Goal: Task Accomplishment & Management: Complete application form

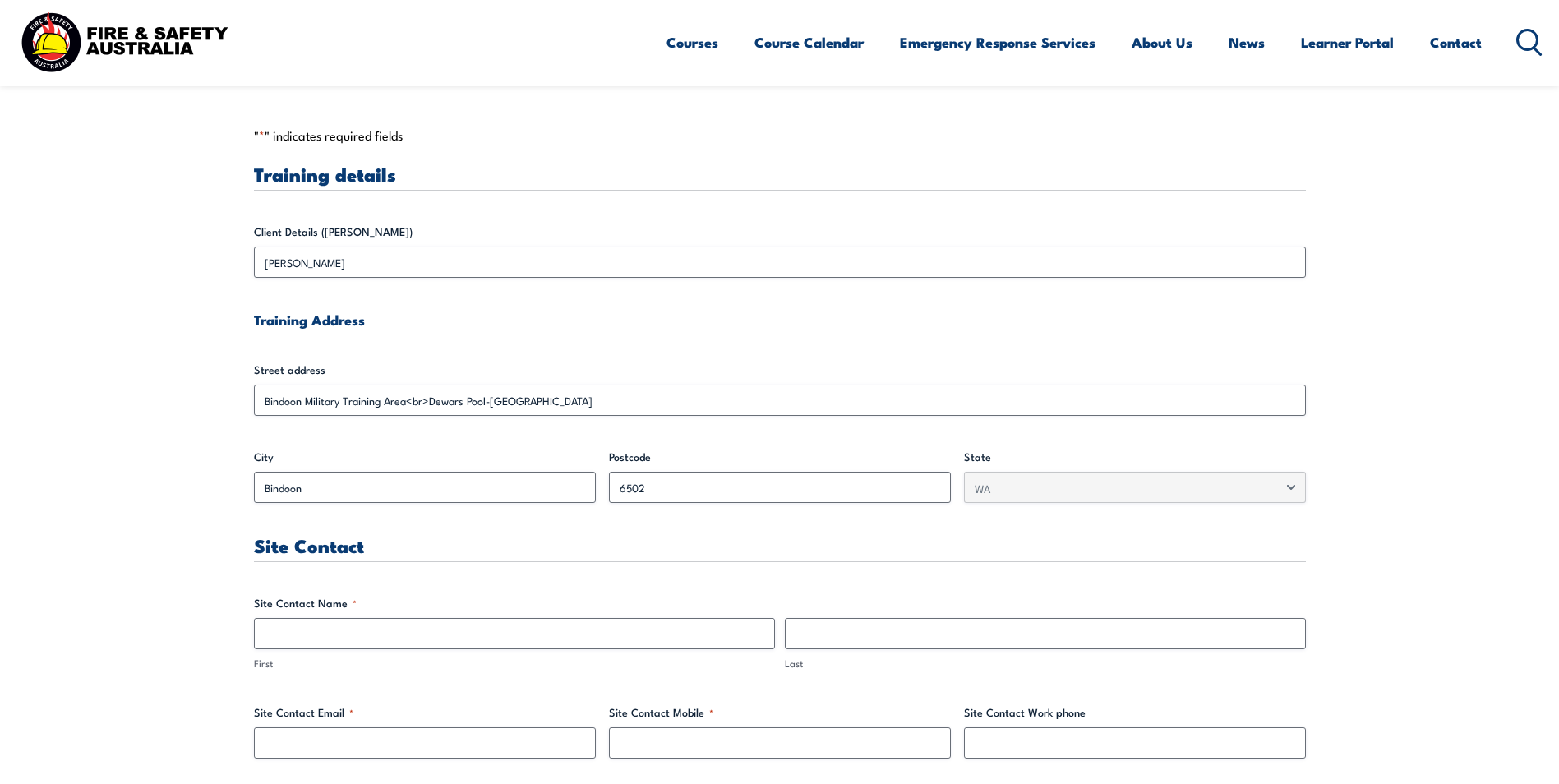
scroll to position [493, 0]
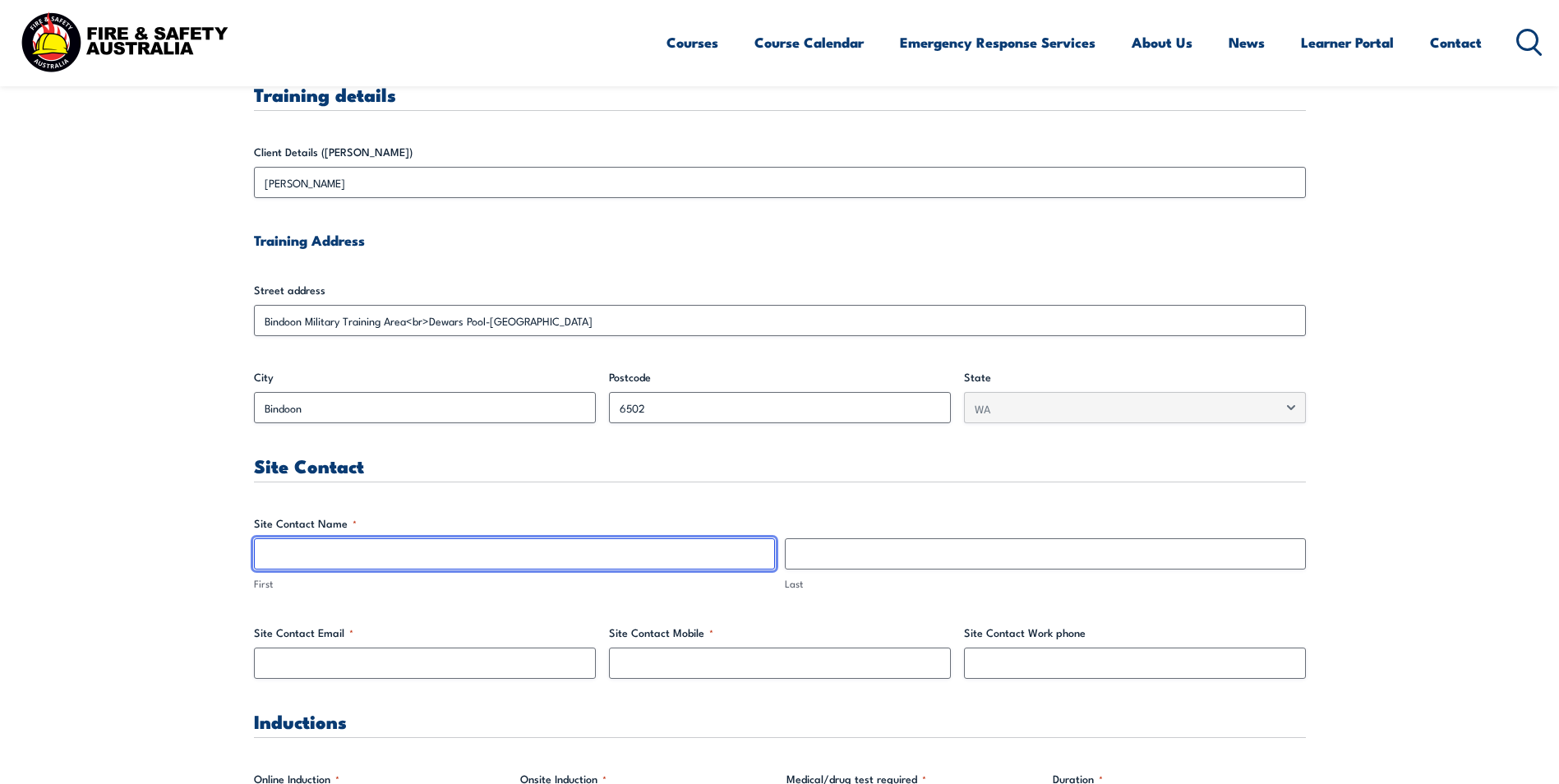
click at [352, 552] on input "First" at bounding box center [514, 553] width 521 height 31
type input "s"
type input "b"
type input "s"
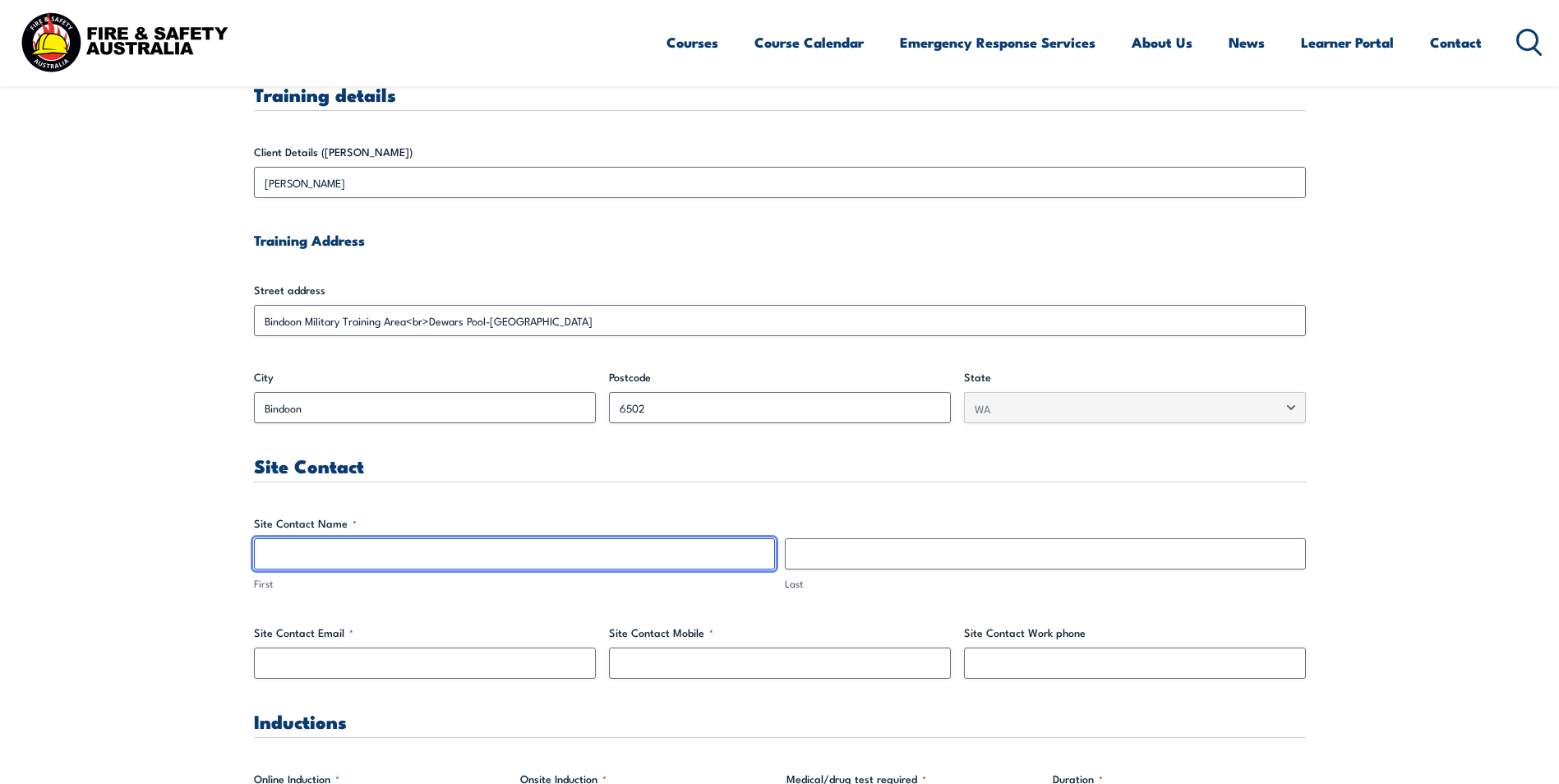
click at [346, 552] on input "First" at bounding box center [514, 553] width 521 height 31
drag, startPoint x: 548, startPoint y: 562, endPoint x: 65, endPoint y: 537, distance: 483.6
type input "[PERSON_NAME]"
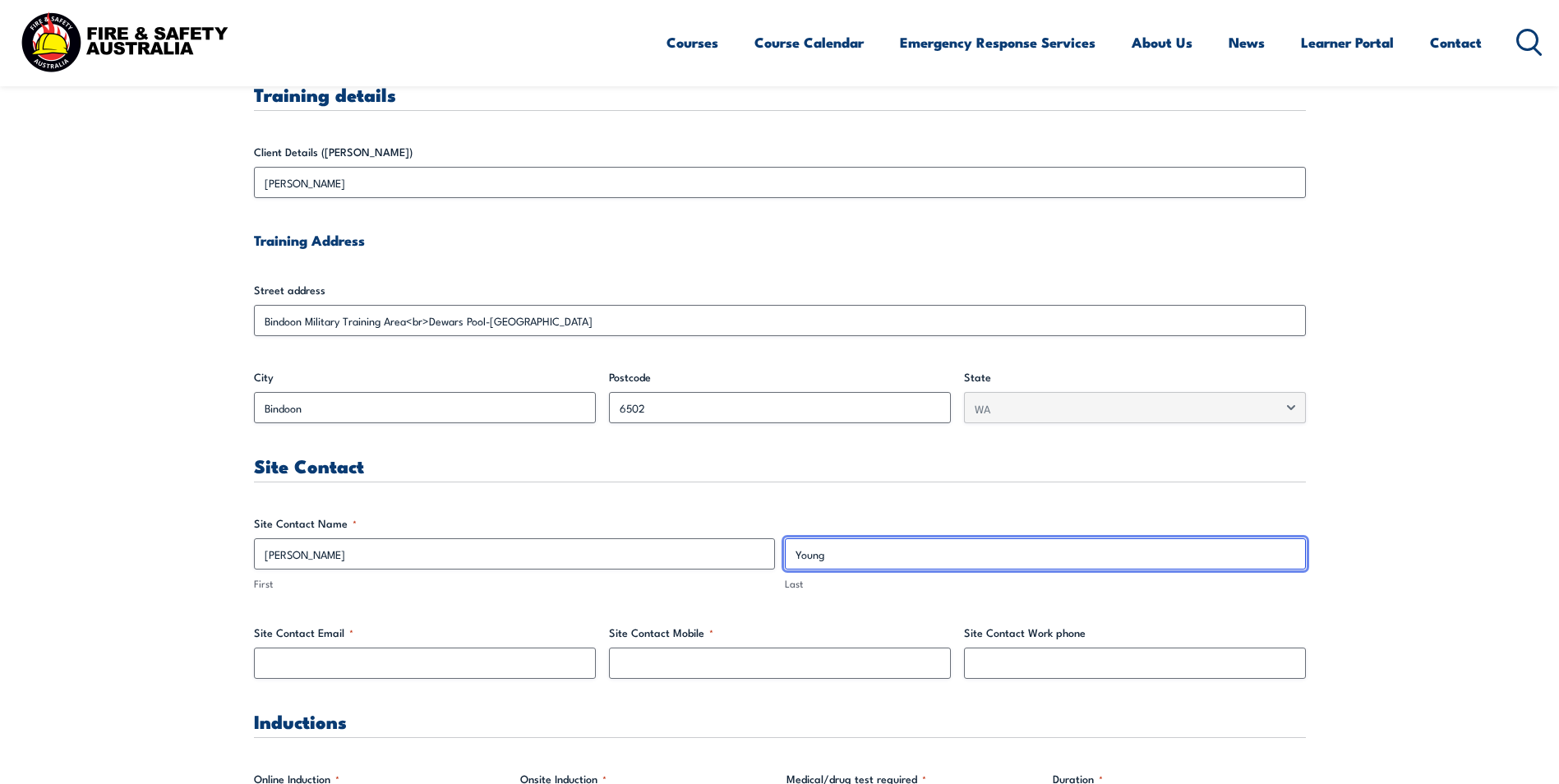
type input "Young"
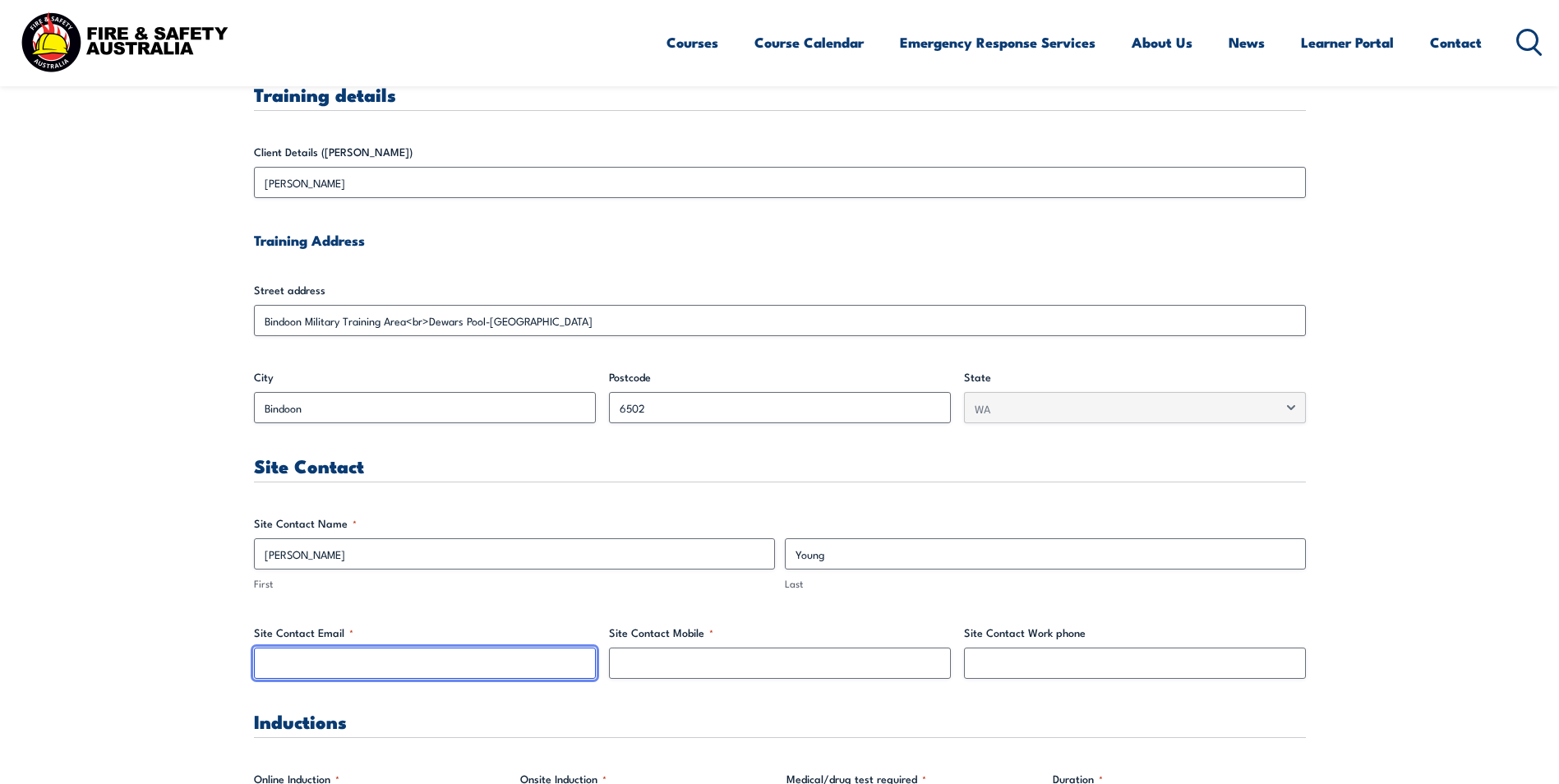
click at [411, 668] on input "Site Contact Email *" at bounding box center [425, 663] width 342 height 31
type input "[PERSON_NAME][EMAIL_ADDRESS][DOMAIN_NAME]"
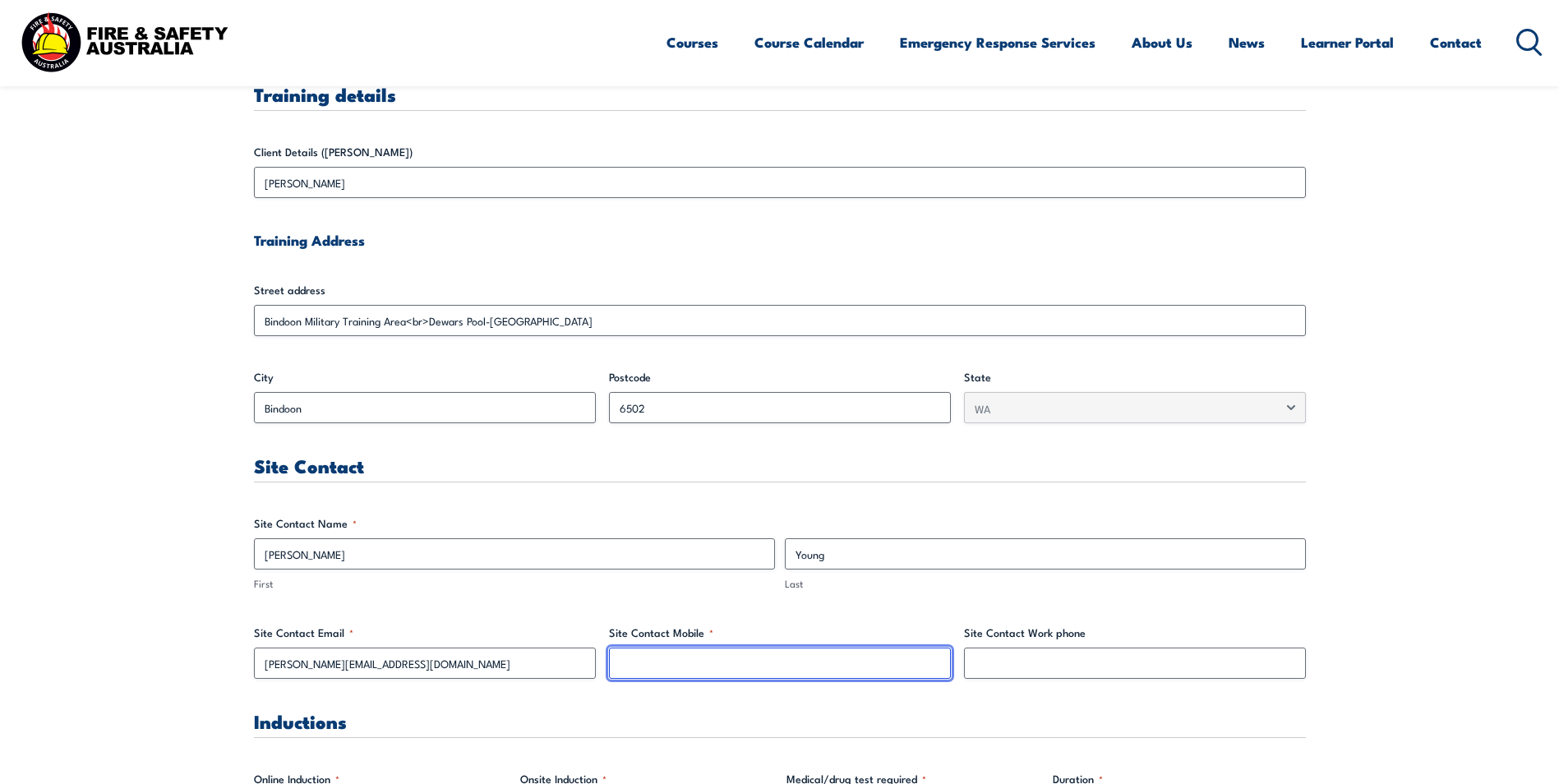
click at [697, 668] on input "Site Contact Mobile *" at bounding box center [780, 663] width 342 height 31
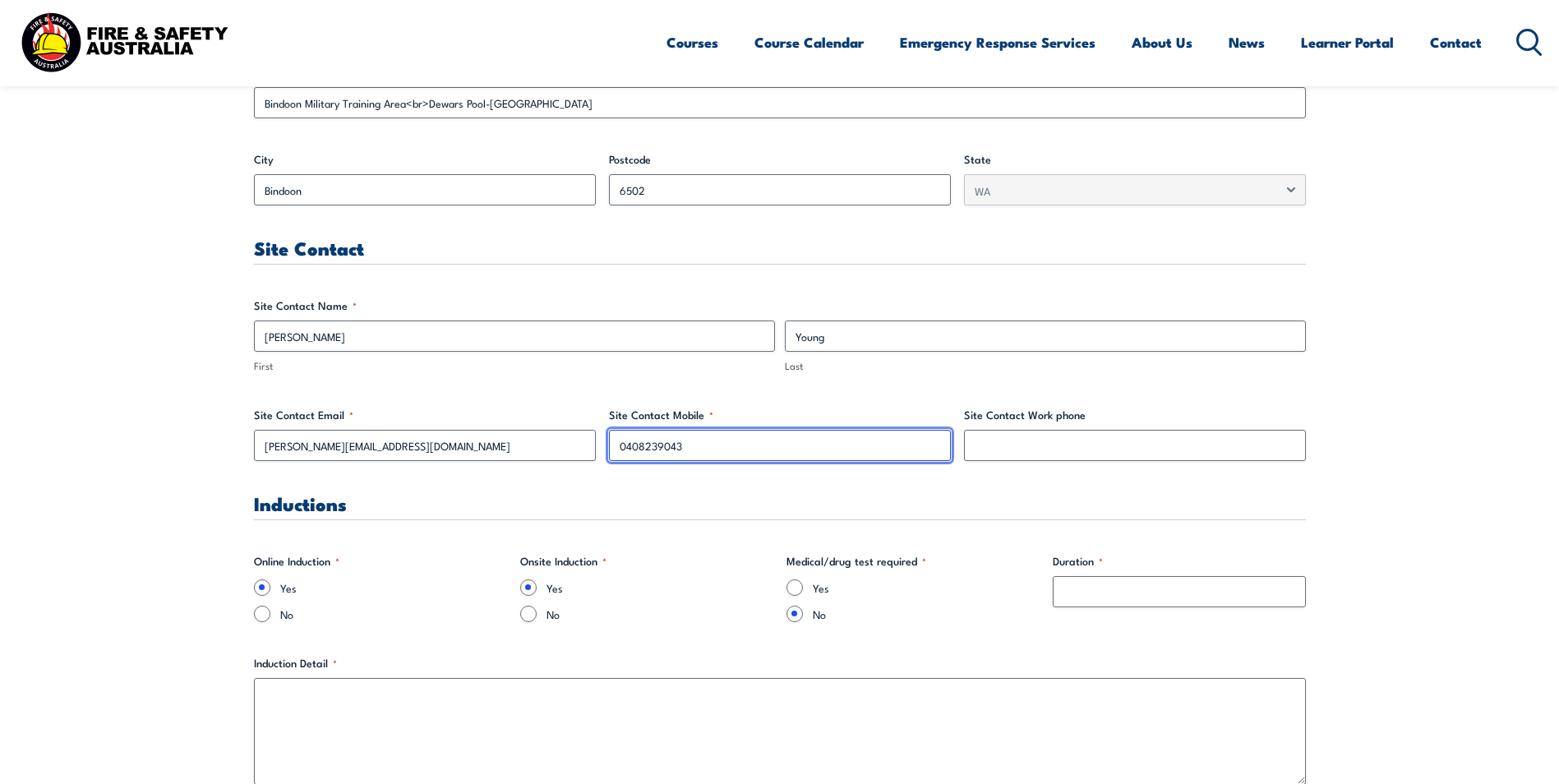
scroll to position [739, 0]
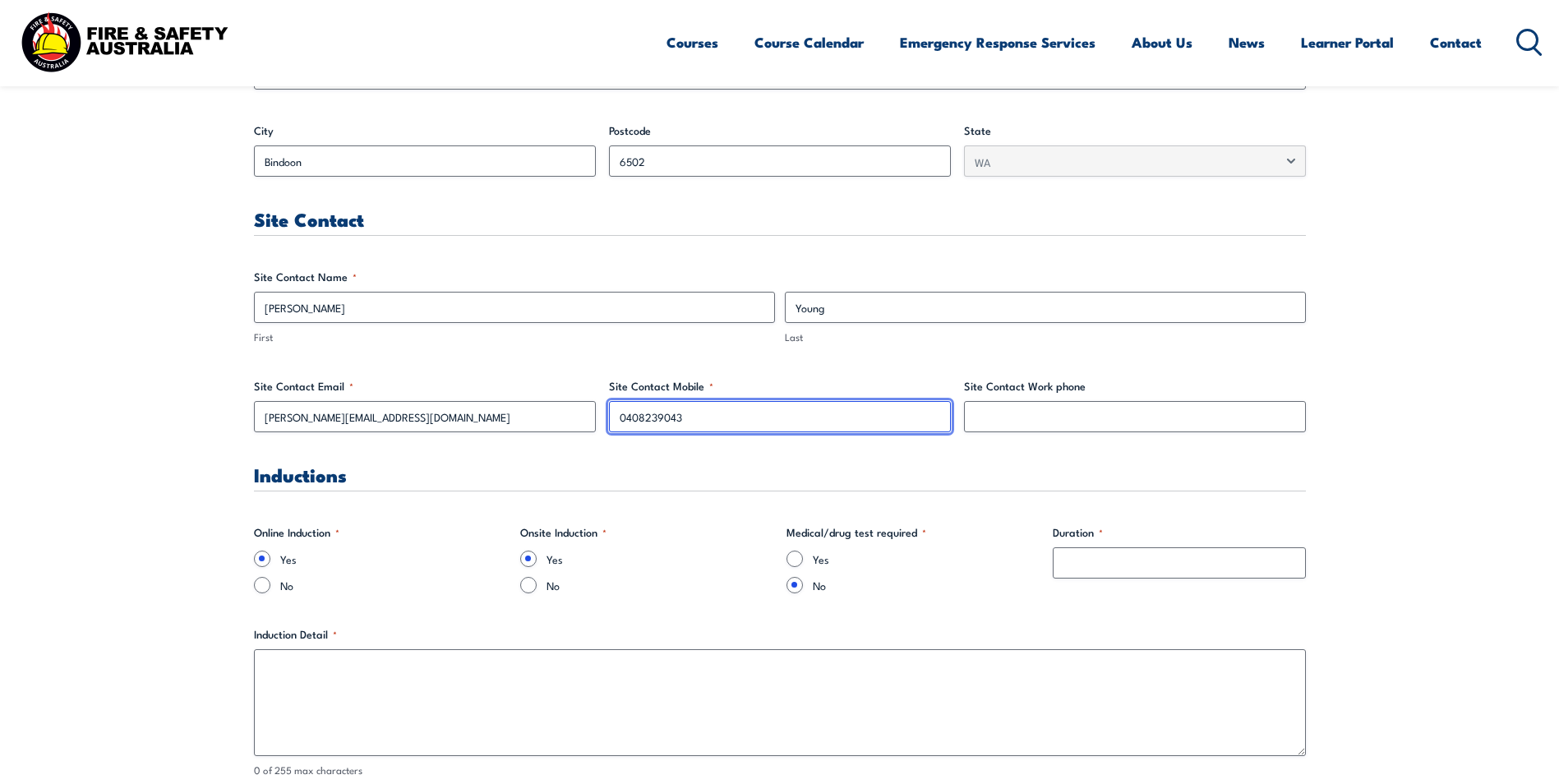
type input "0408239043"
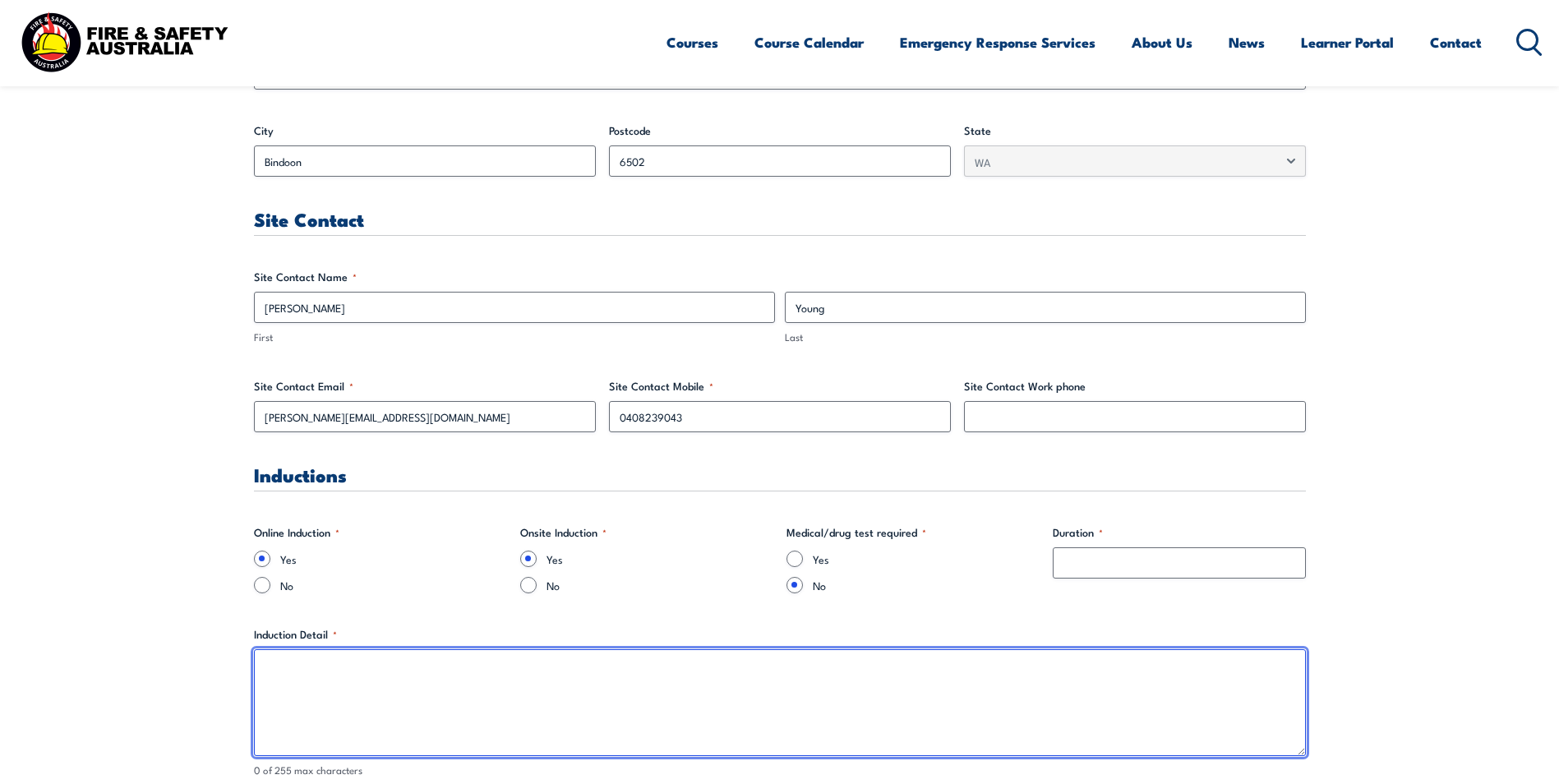
click at [469, 670] on textarea "Induction Detail *" at bounding box center [780, 701] width 1052 height 106
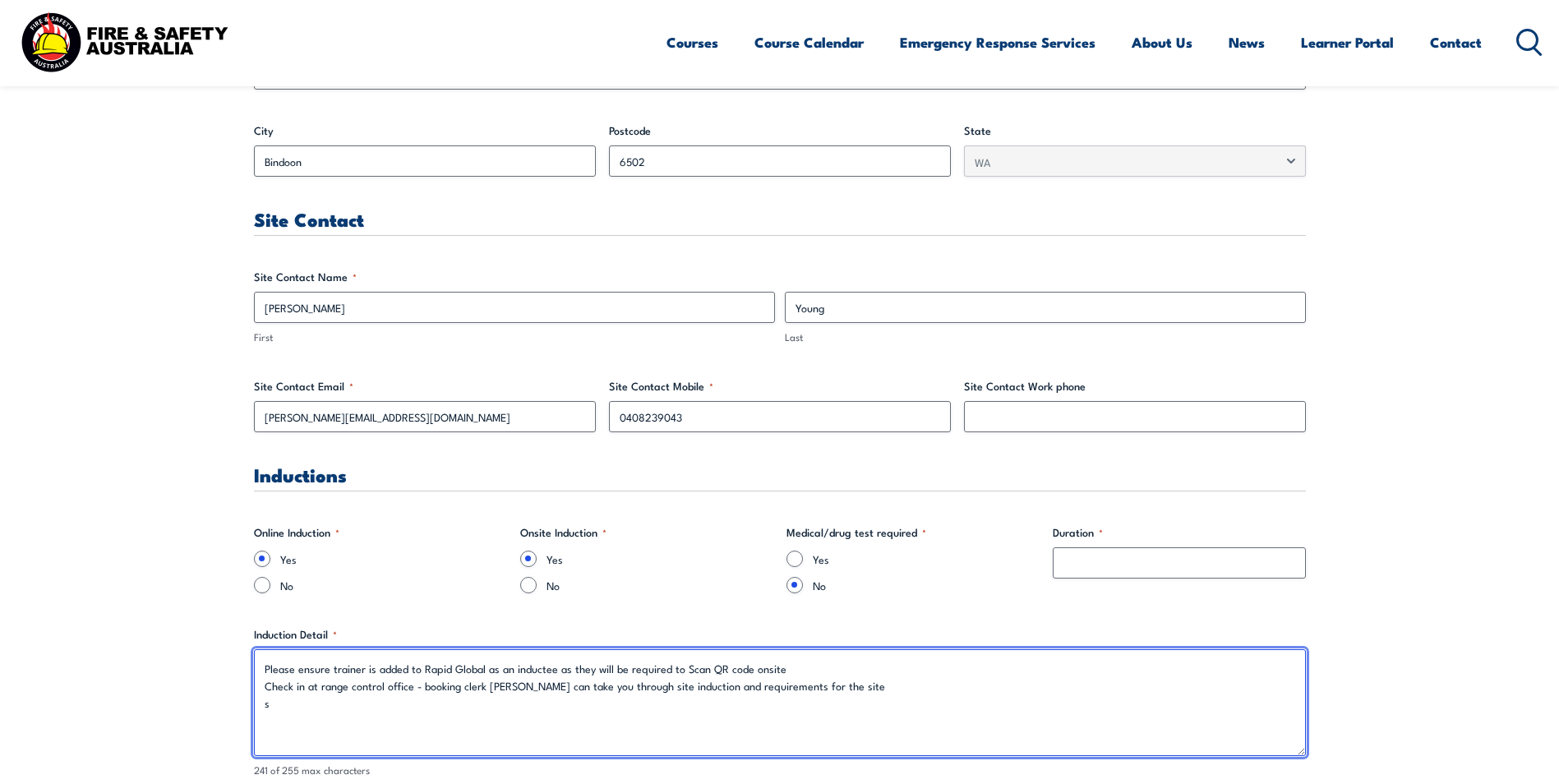
type textarea "Please ensure trainer is added to Rapid Global as an inductee as they will be r…"
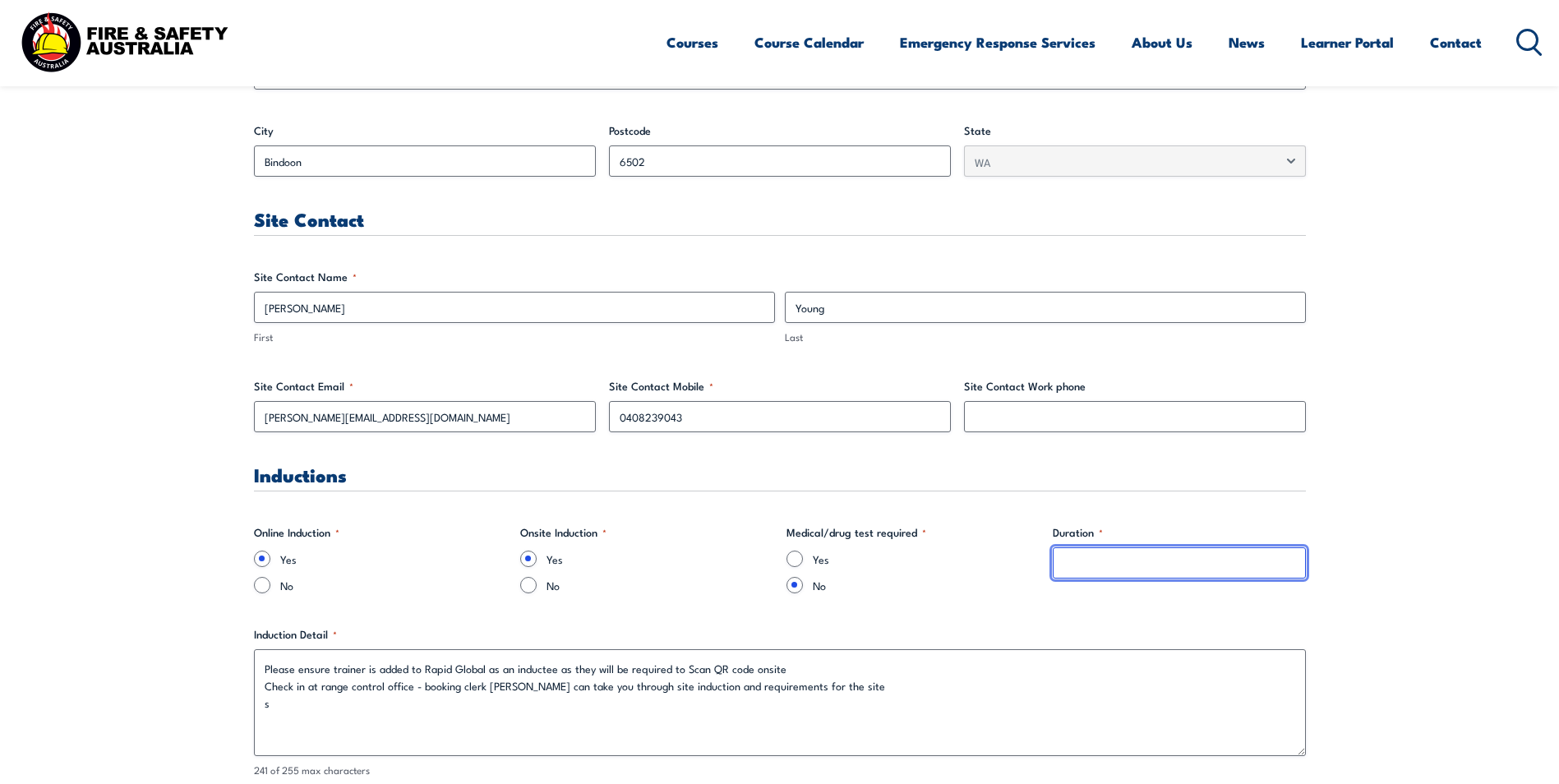
click at [1114, 560] on input "Duration *" at bounding box center [1179, 562] width 253 height 31
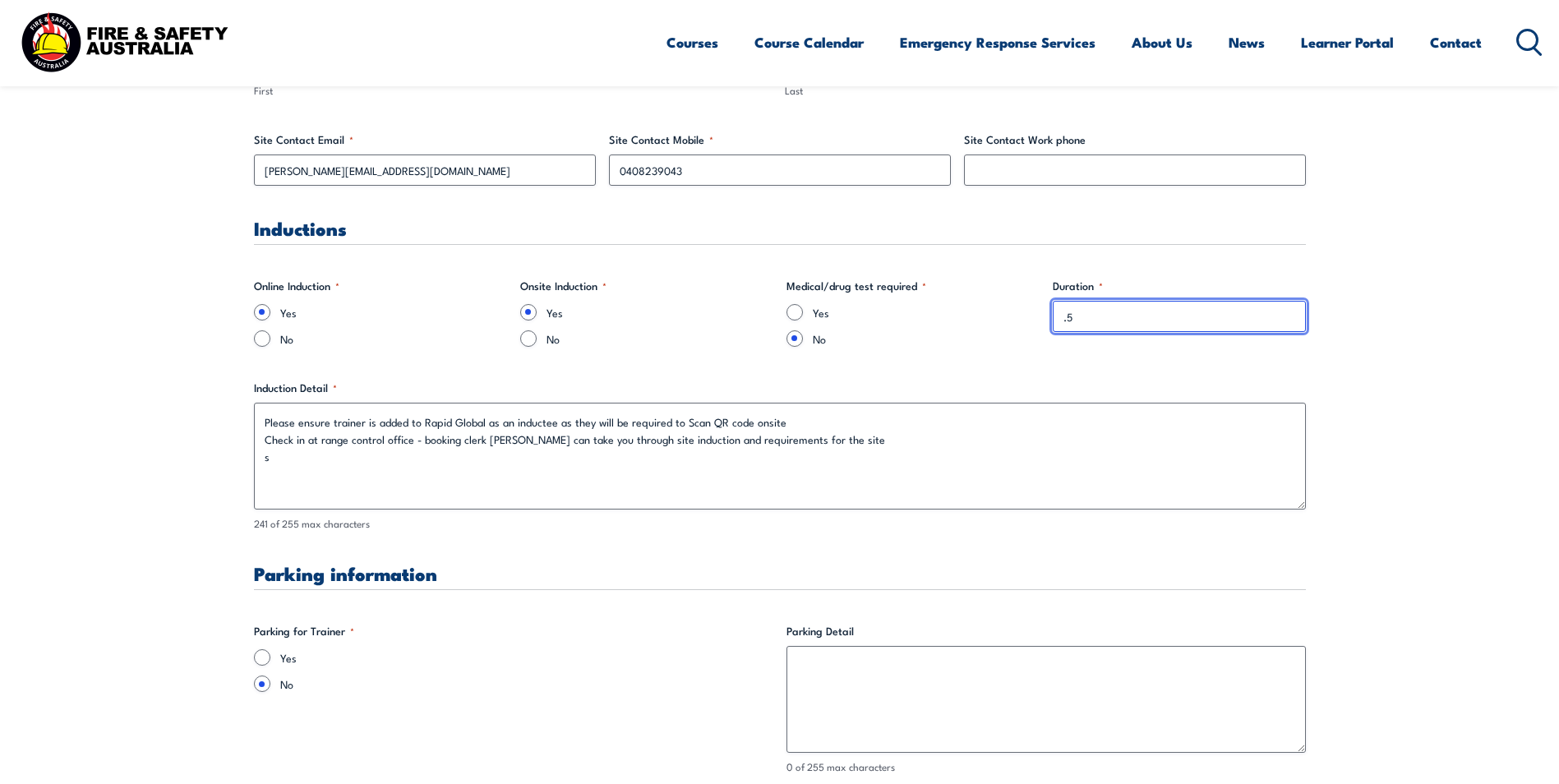
type input ".5"
click at [273, 662] on div "Yes" at bounding box center [514, 656] width 520 height 16
click at [268, 659] on input "Yes" at bounding box center [262, 656] width 16 height 16
radio input "true"
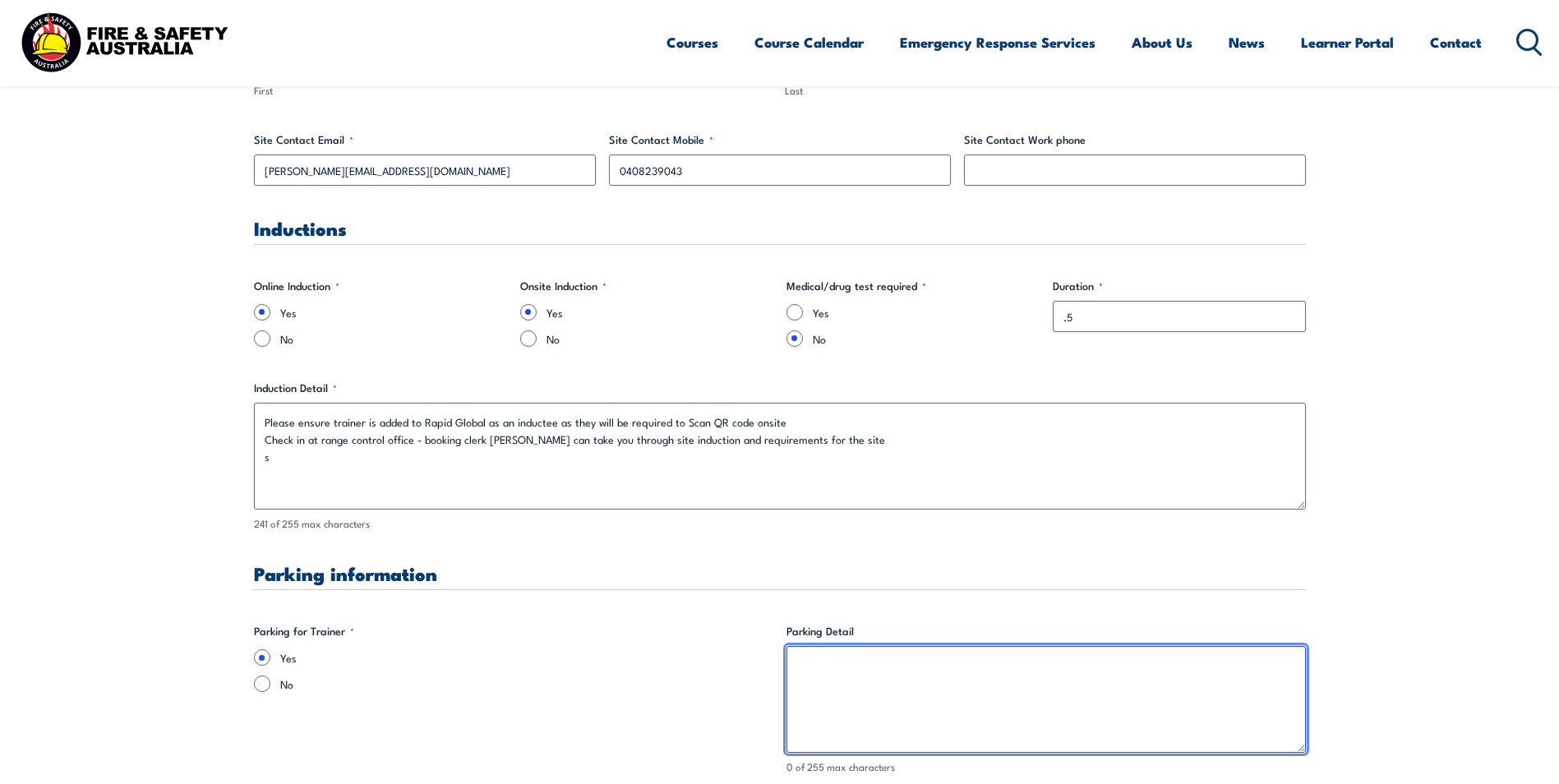
click at [855, 662] on textarea "Parking Detail" at bounding box center [1046, 698] width 520 height 106
type textarea "a"
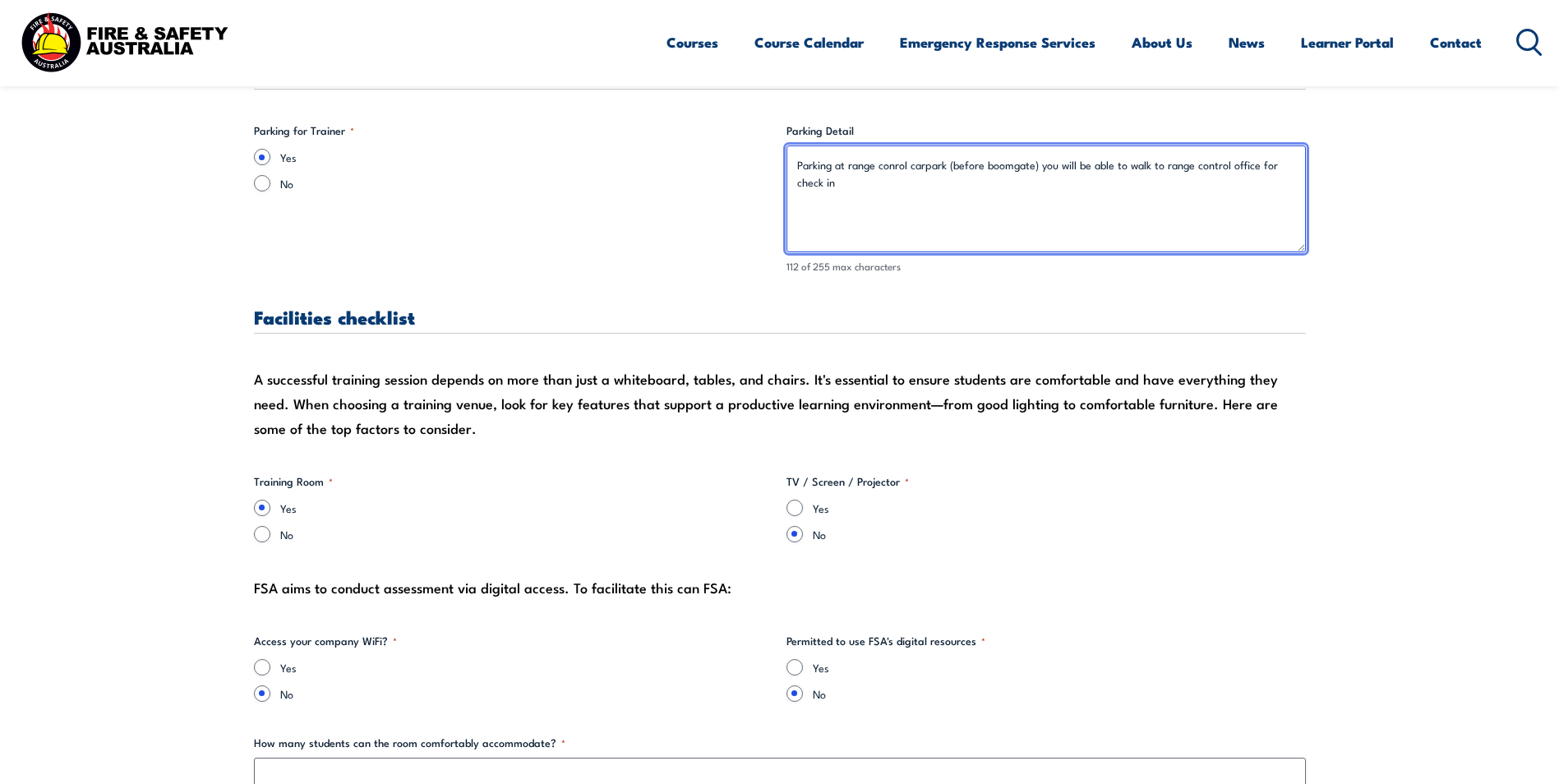
scroll to position [1643, 0]
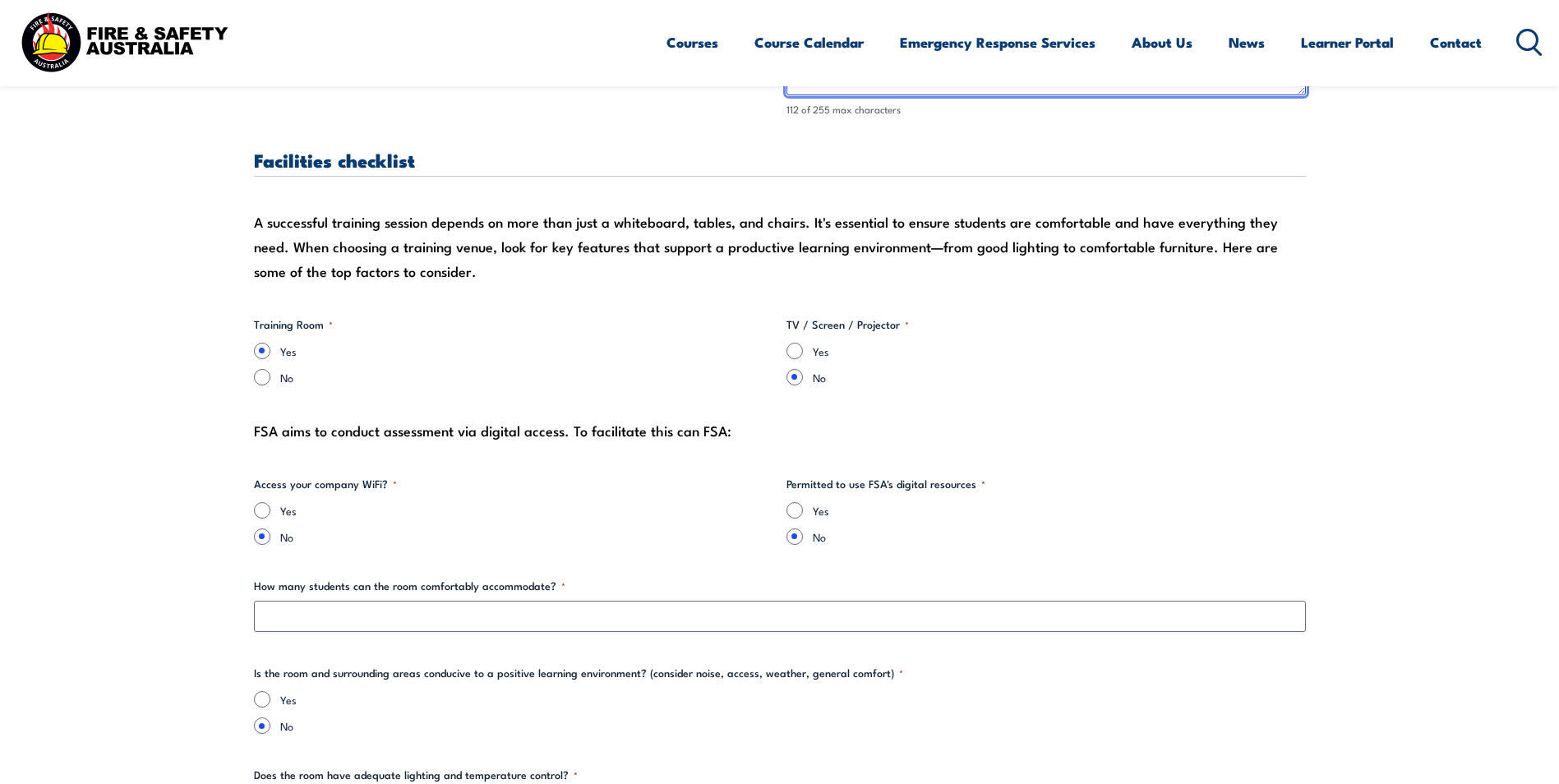
type textarea "Parking at range conrol carpark (before boomgate) you will be able to walk to r…"
click at [263, 511] on input "Yes" at bounding box center [262, 509] width 16 height 16
radio input "true"
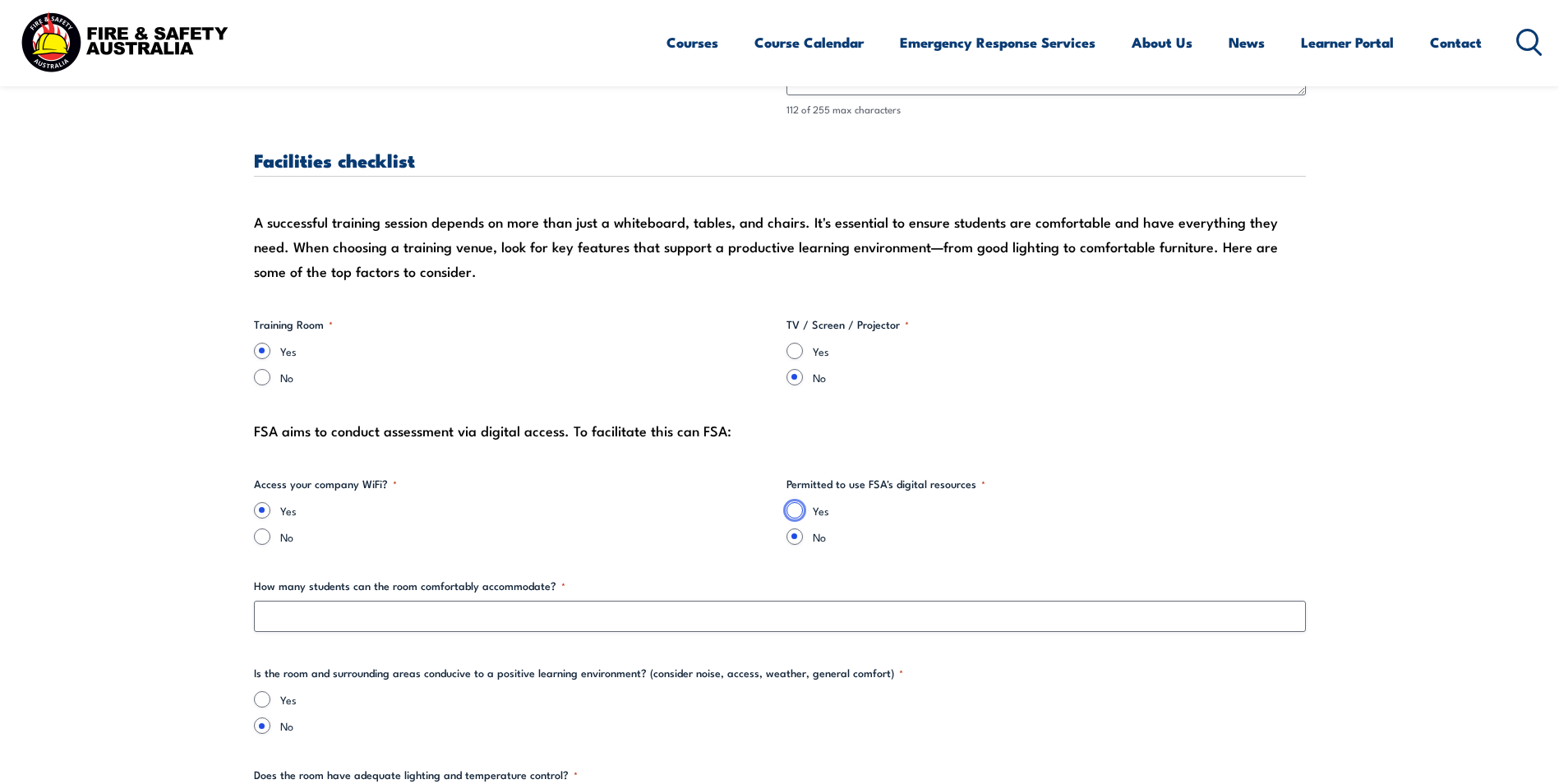
click at [797, 506] on input "Yes" at bounding box center [794, 509] width 16 height 16
radio input "true"
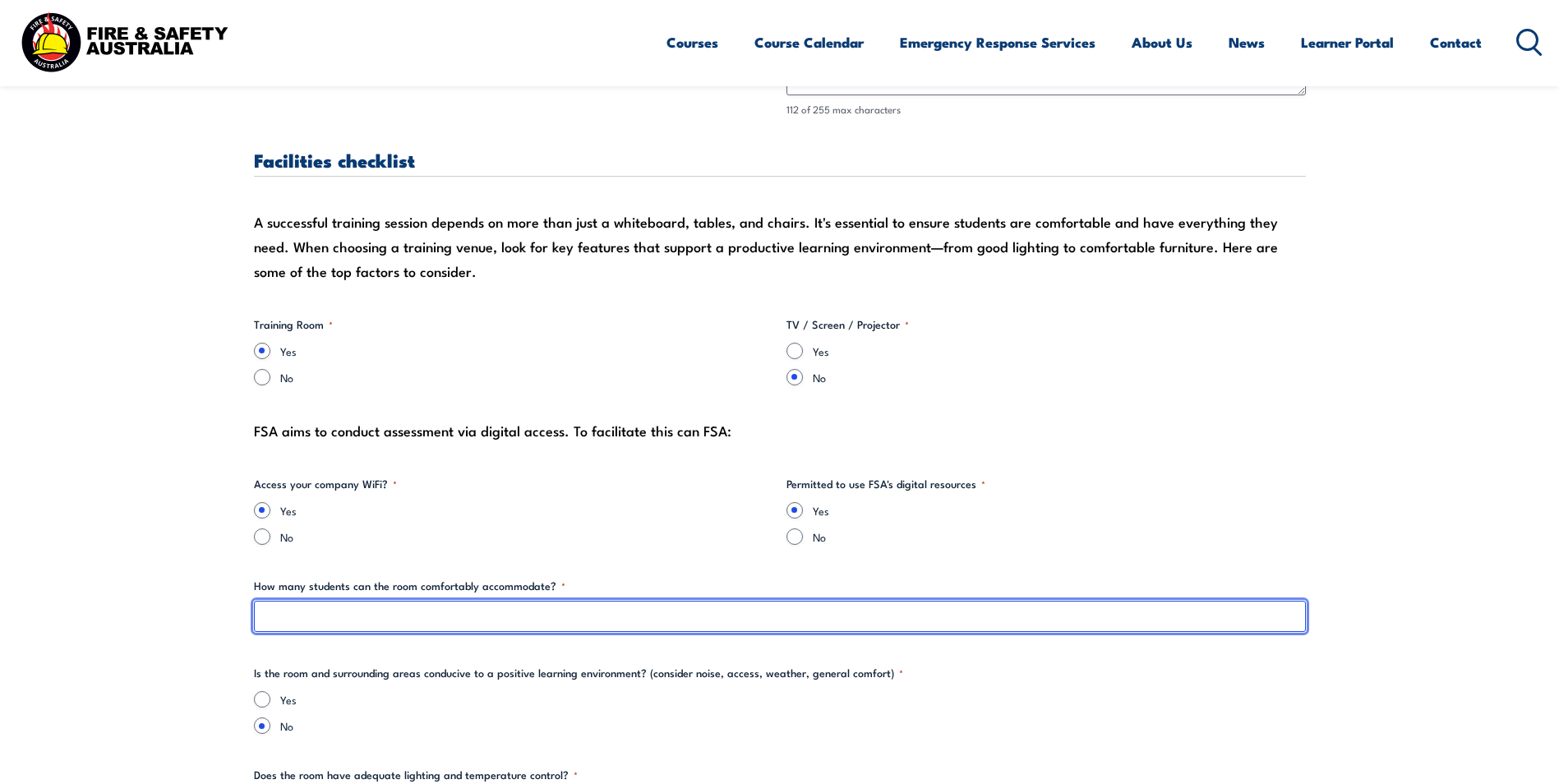
click at [394, 612] on input "How many students can the room comfortably accommodate? *" at bounding box center [780, 616] width 1052 height 31
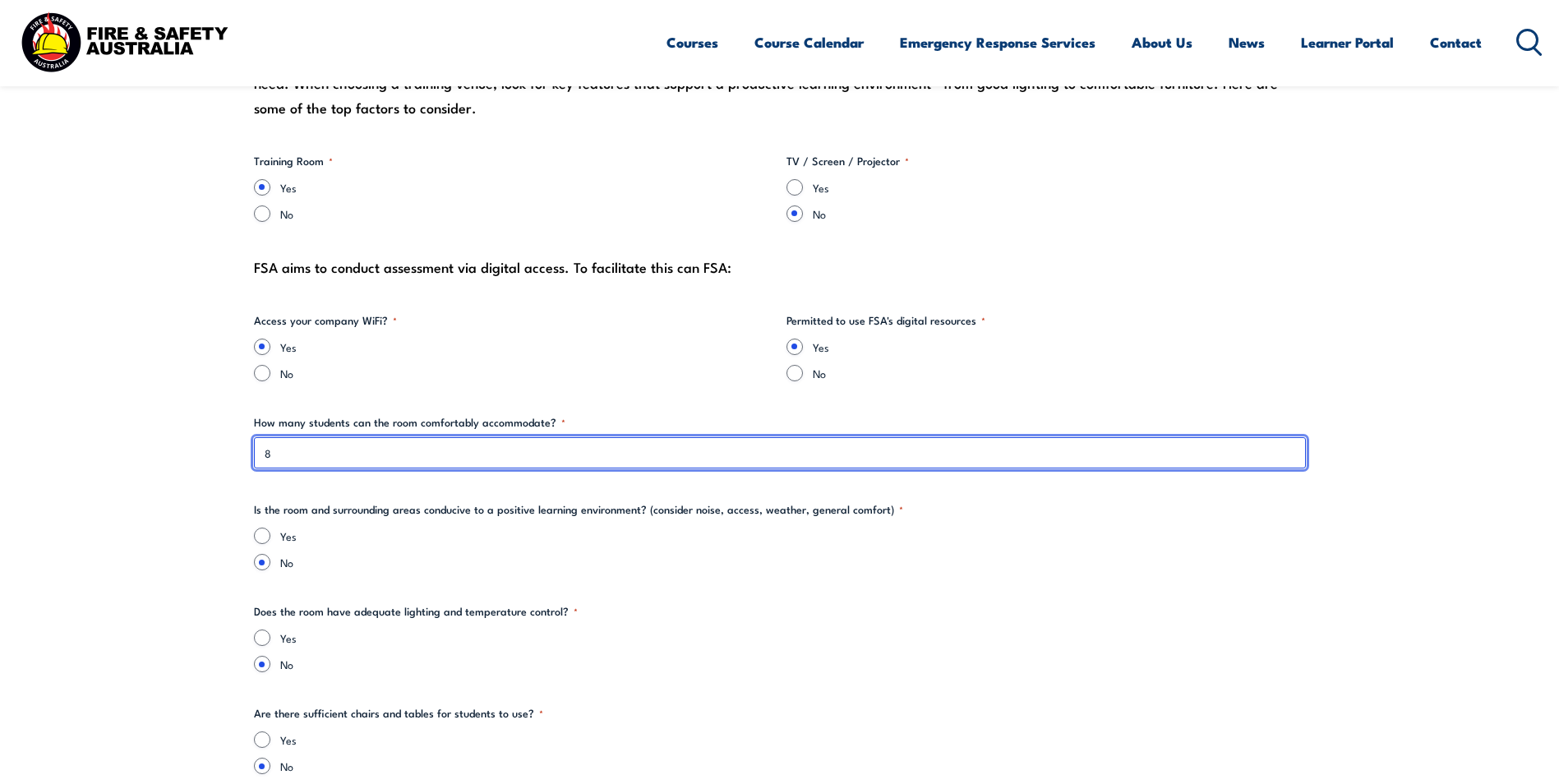
scroll to position [1807, 0]
type input "8"
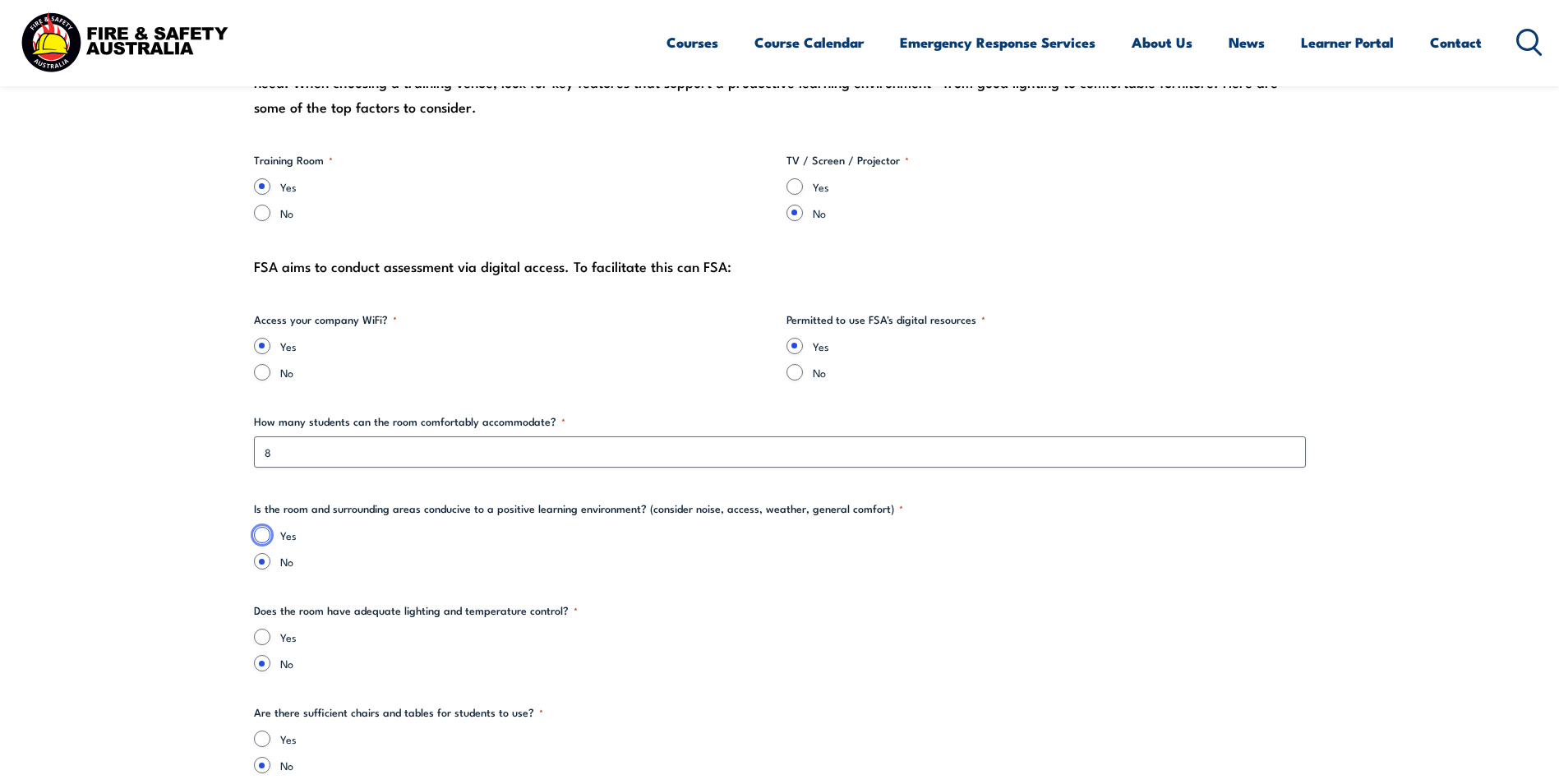
click at [254, 536] on input "Yes" at bounding box center [262, 534] width 16 height 16
radio input "true"
click at [263, 636] on input "Yes" at bounding box center [262, 636] width 16 height 16
radio input "true"
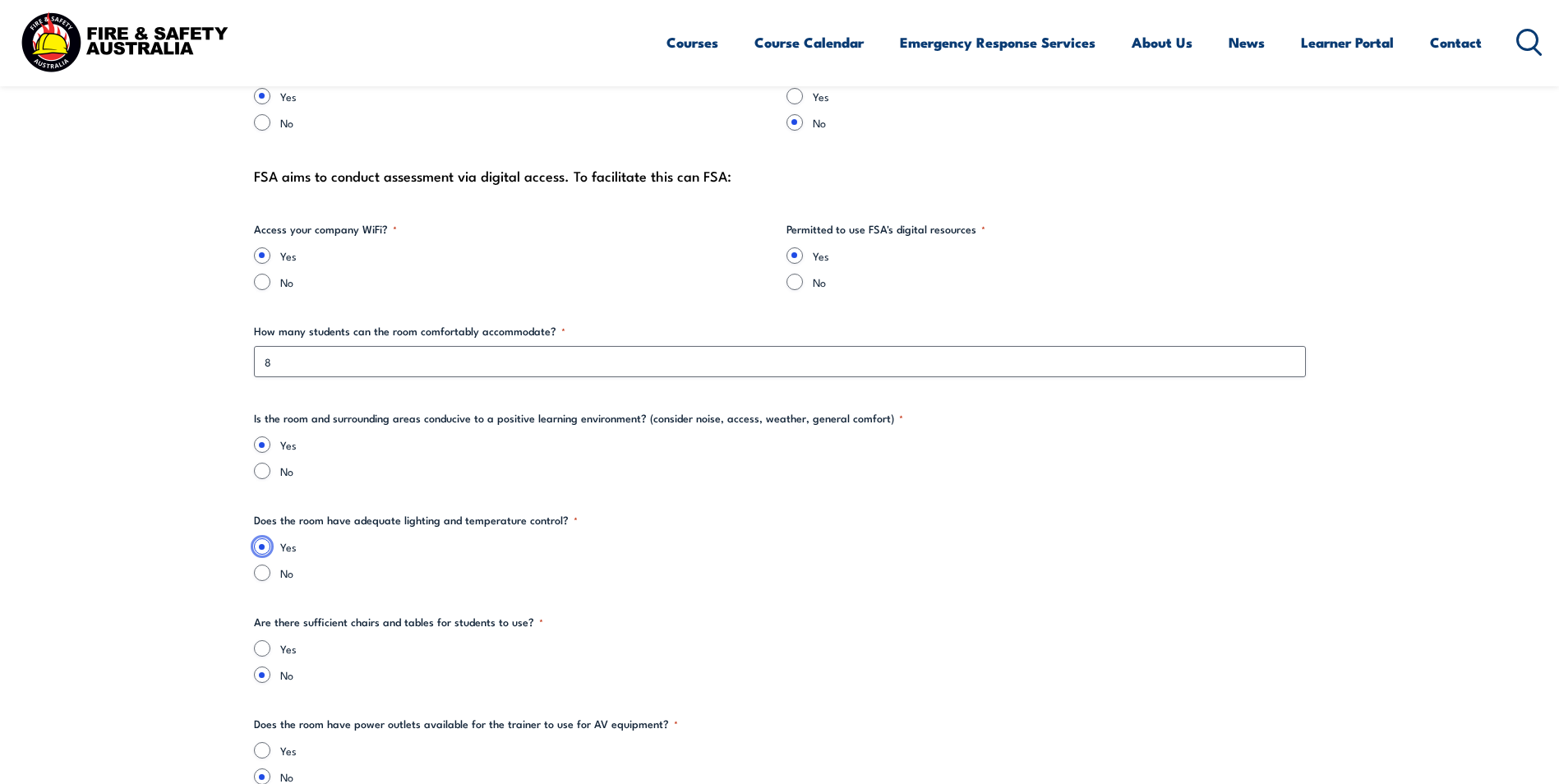
scroll to position [2054, 0]
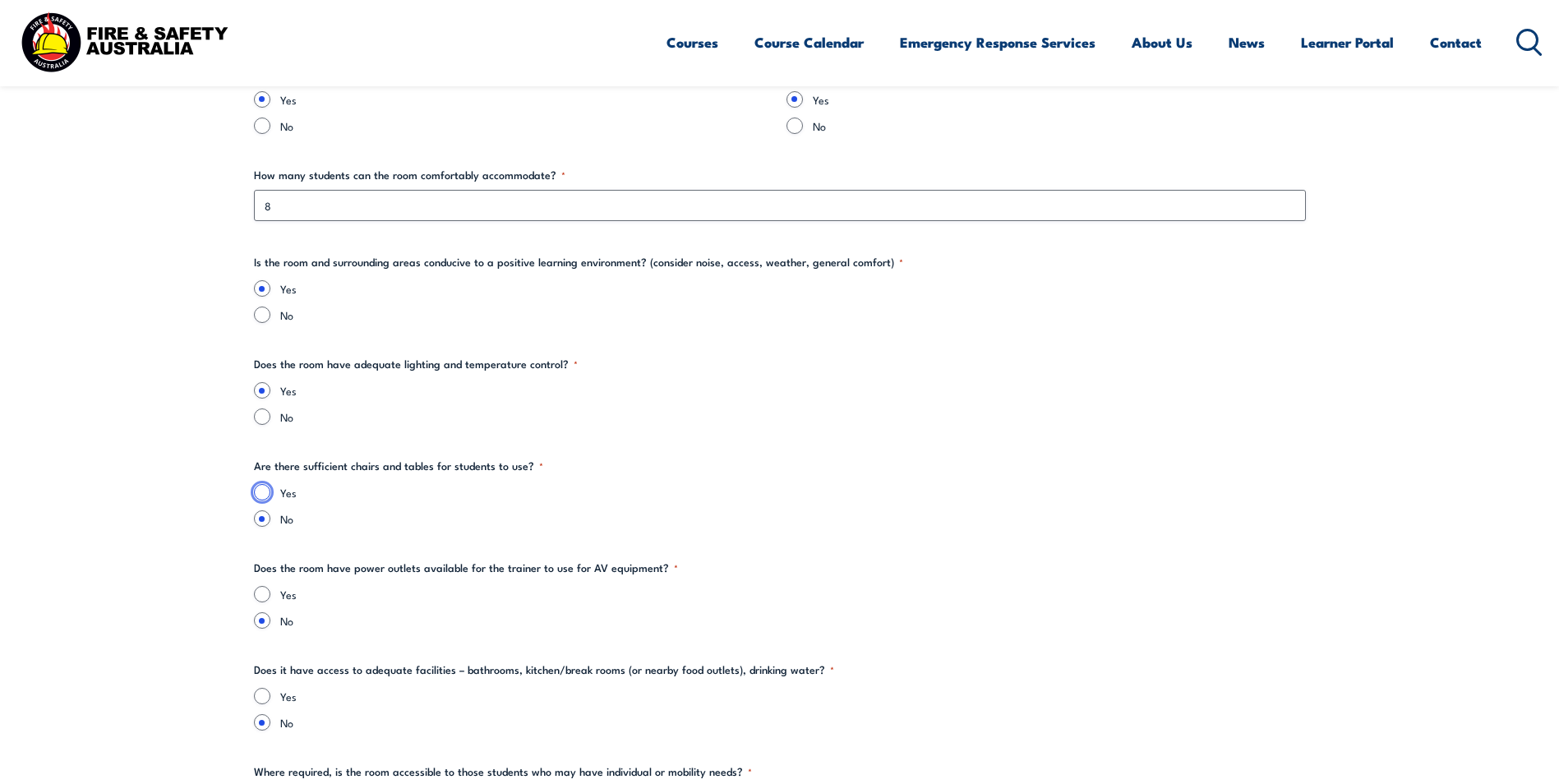
click at [262, 488] on input "Yes" at bounding box center [262, 491] width 16 height 16
radio input "true"
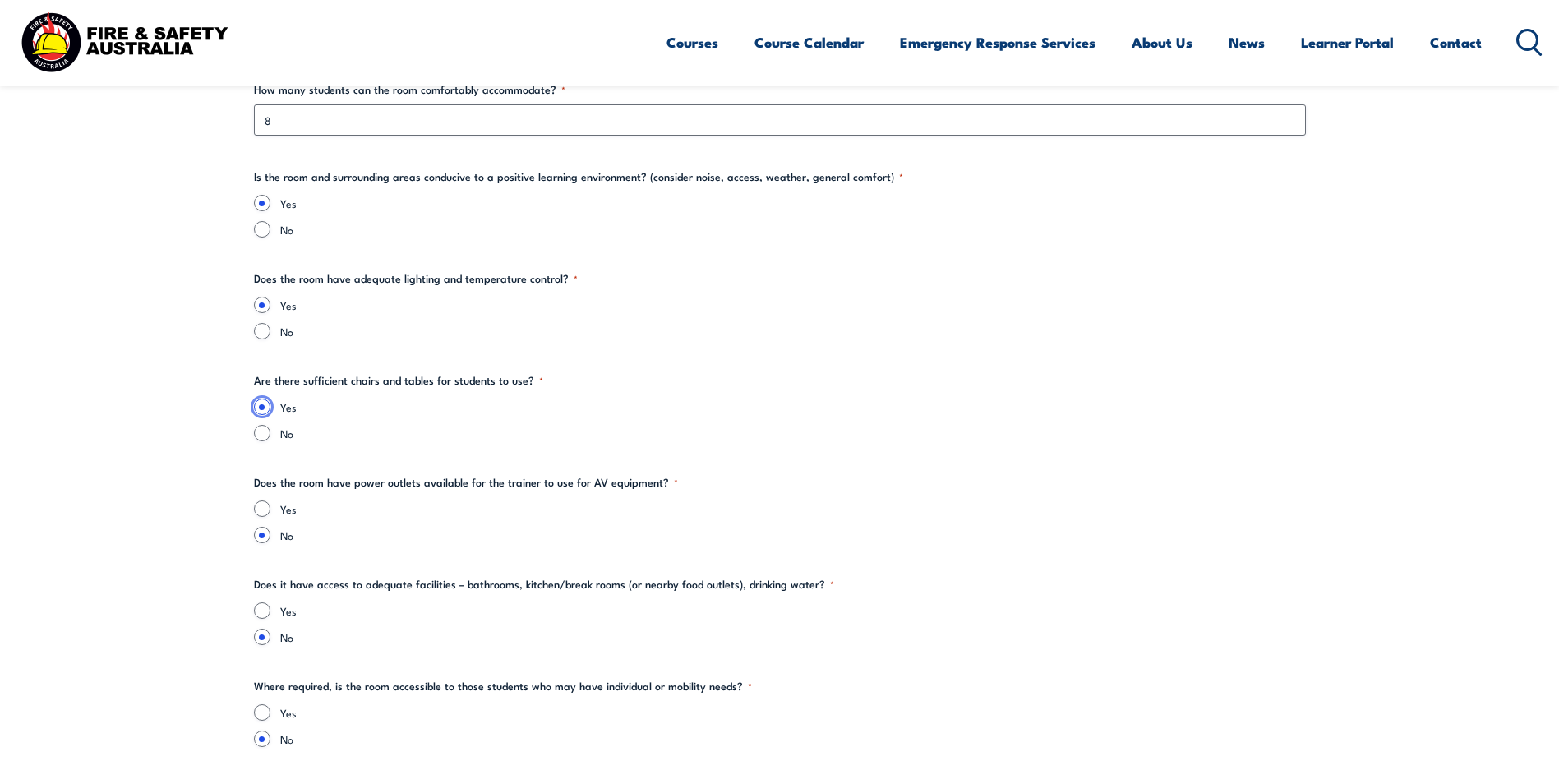
scroll to position [2217, 0]
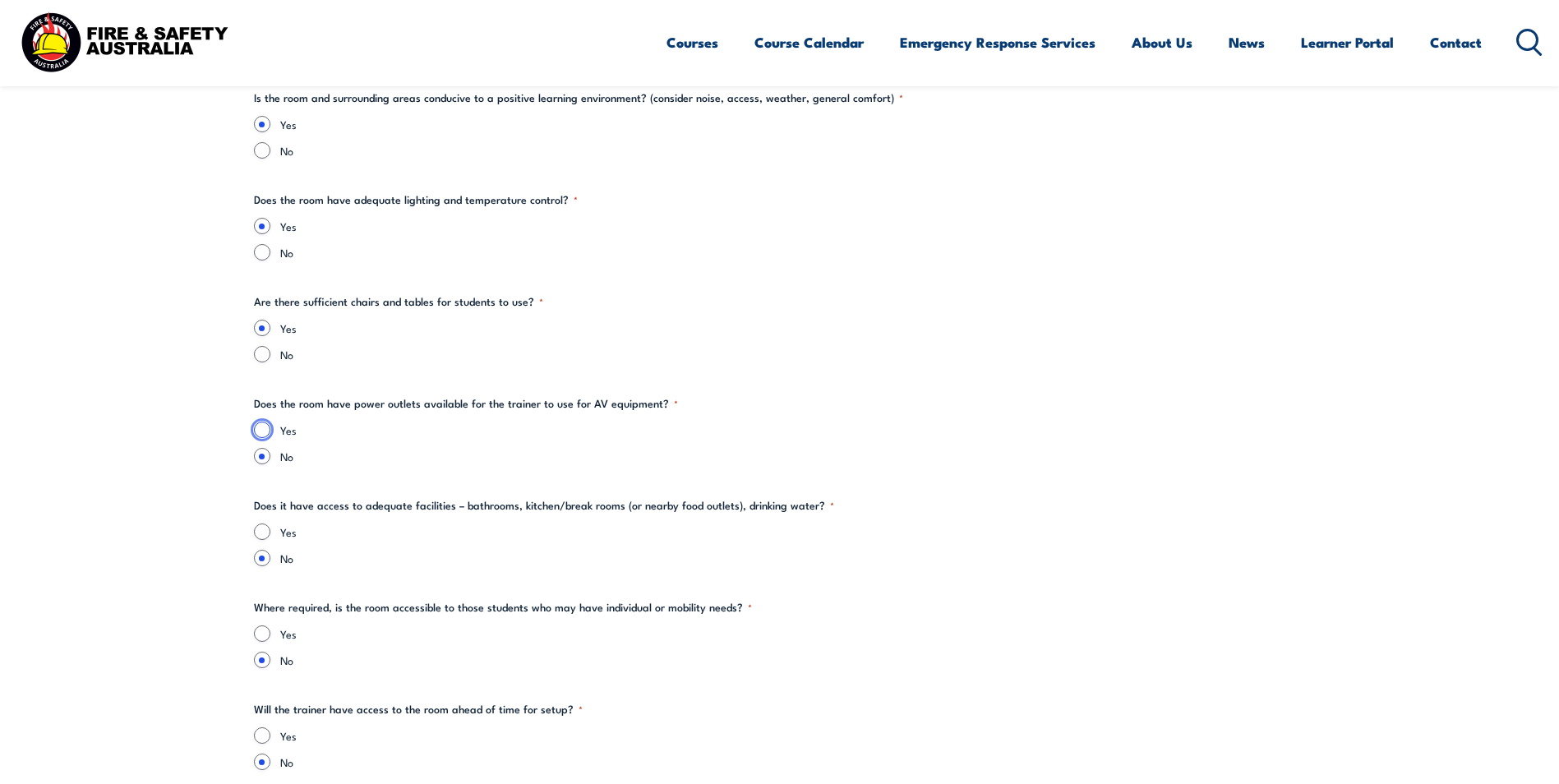
click at [265, 429] on input "Yes" at bounding box center [262, 429] width 16 height 16
radio input "true"
click at [256, 533] on input "Yes" at bounding box center [262, 531] width 16 height 16
radio input "true"
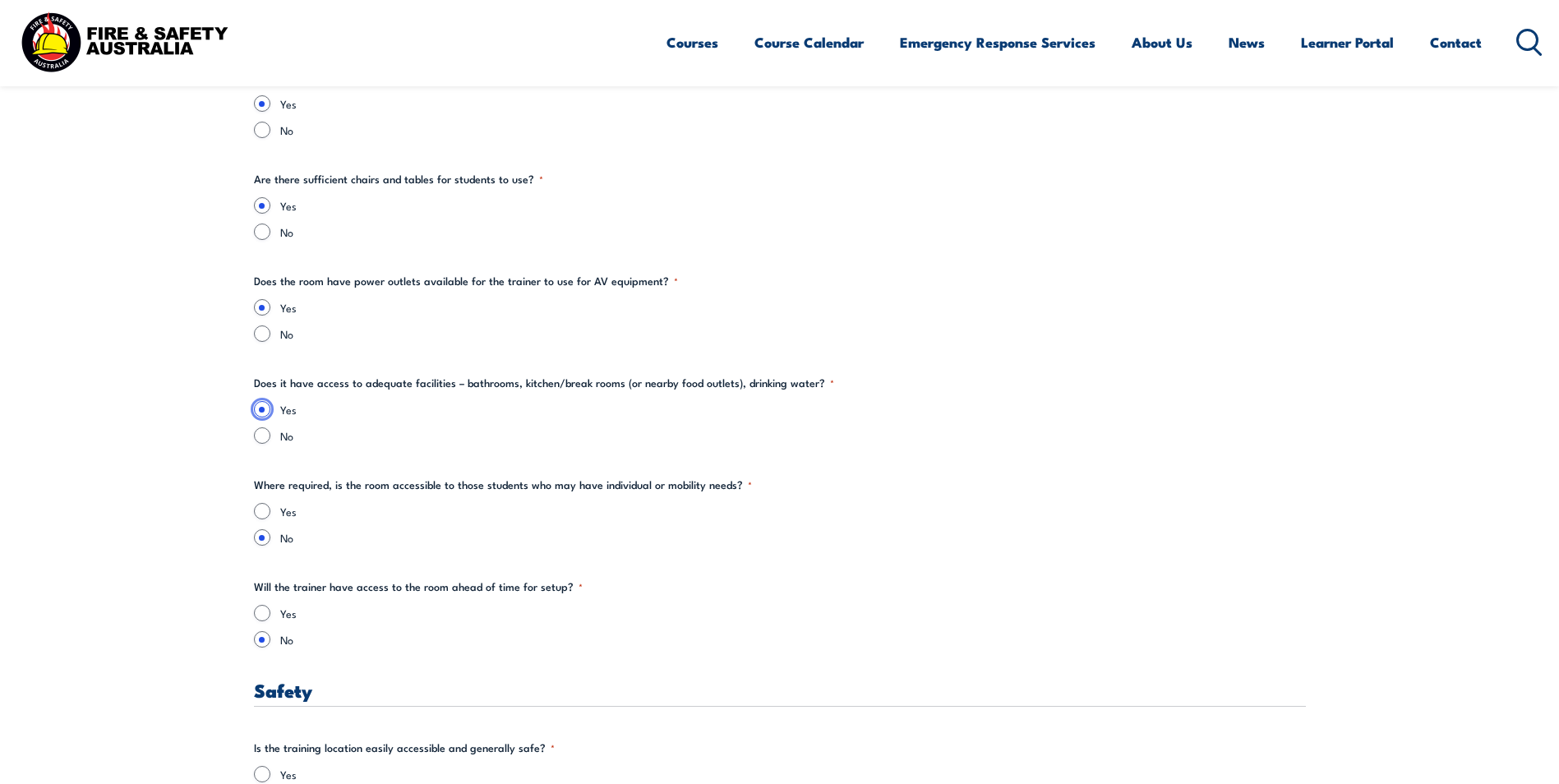
scroll to position [2464, 0]
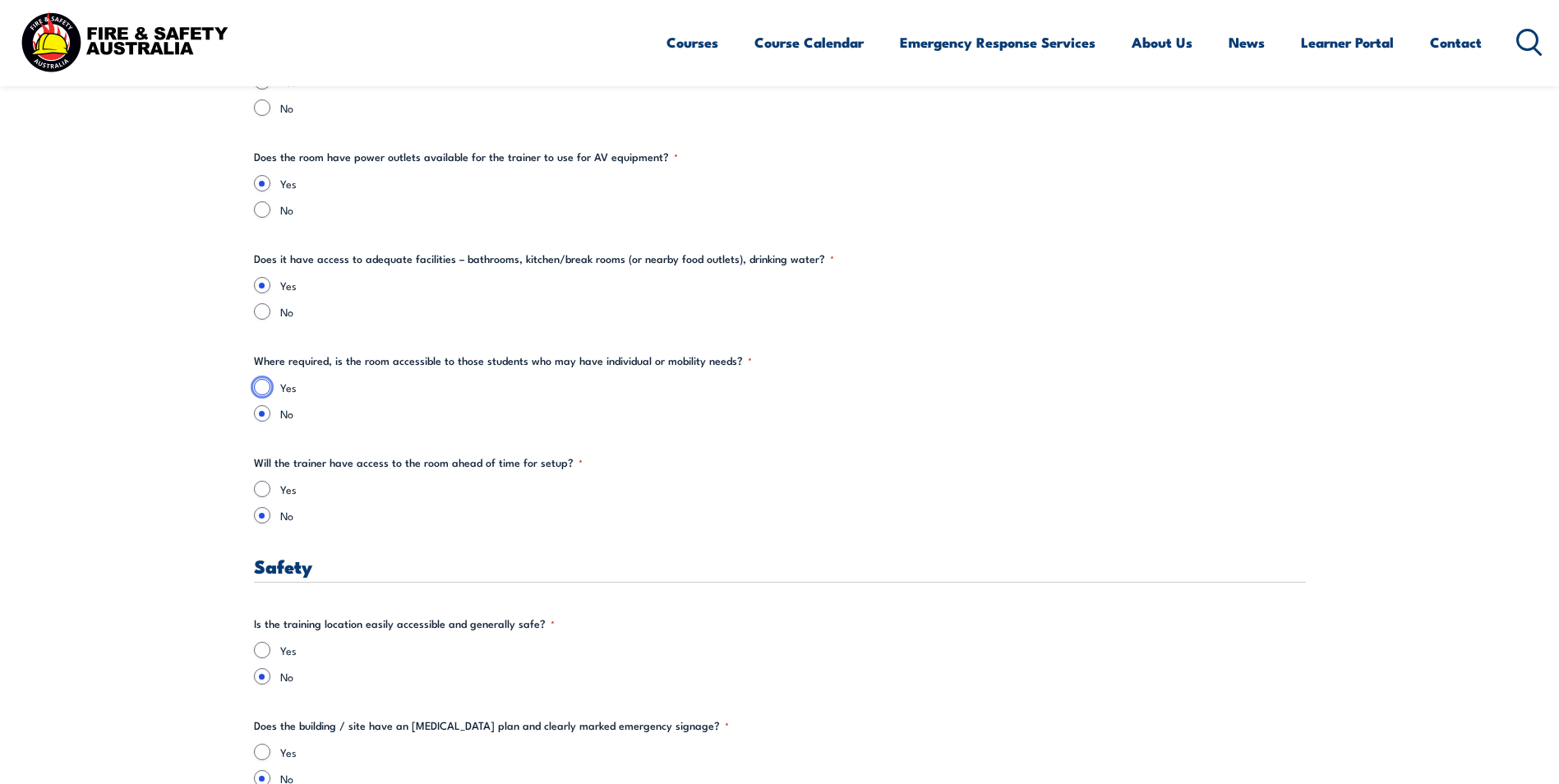
click at [265, 385] on input "Yes" at bounding box center [262, 386] width 16 height 16
radio input "true"
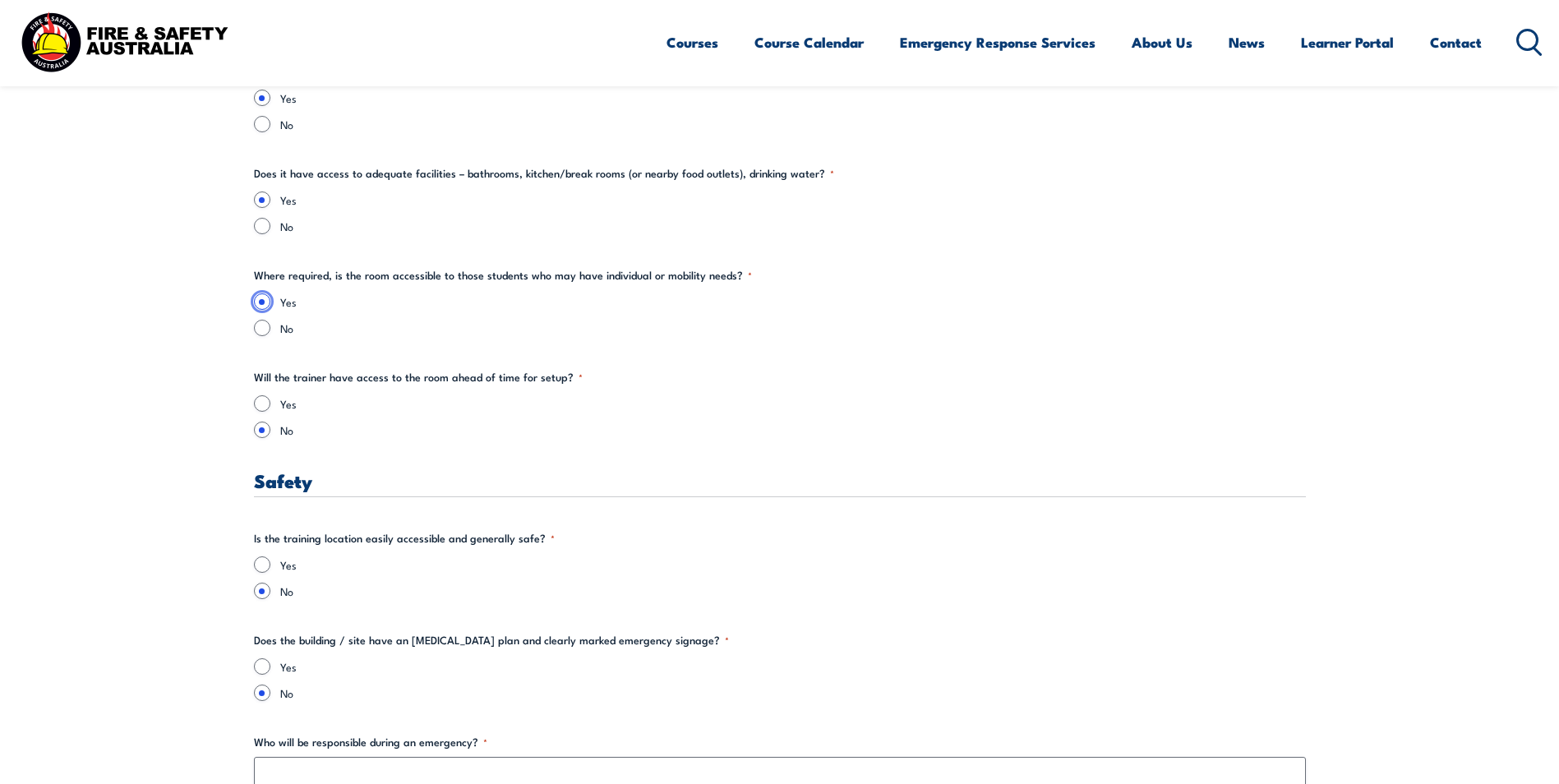
scroll to position [2629, 0]
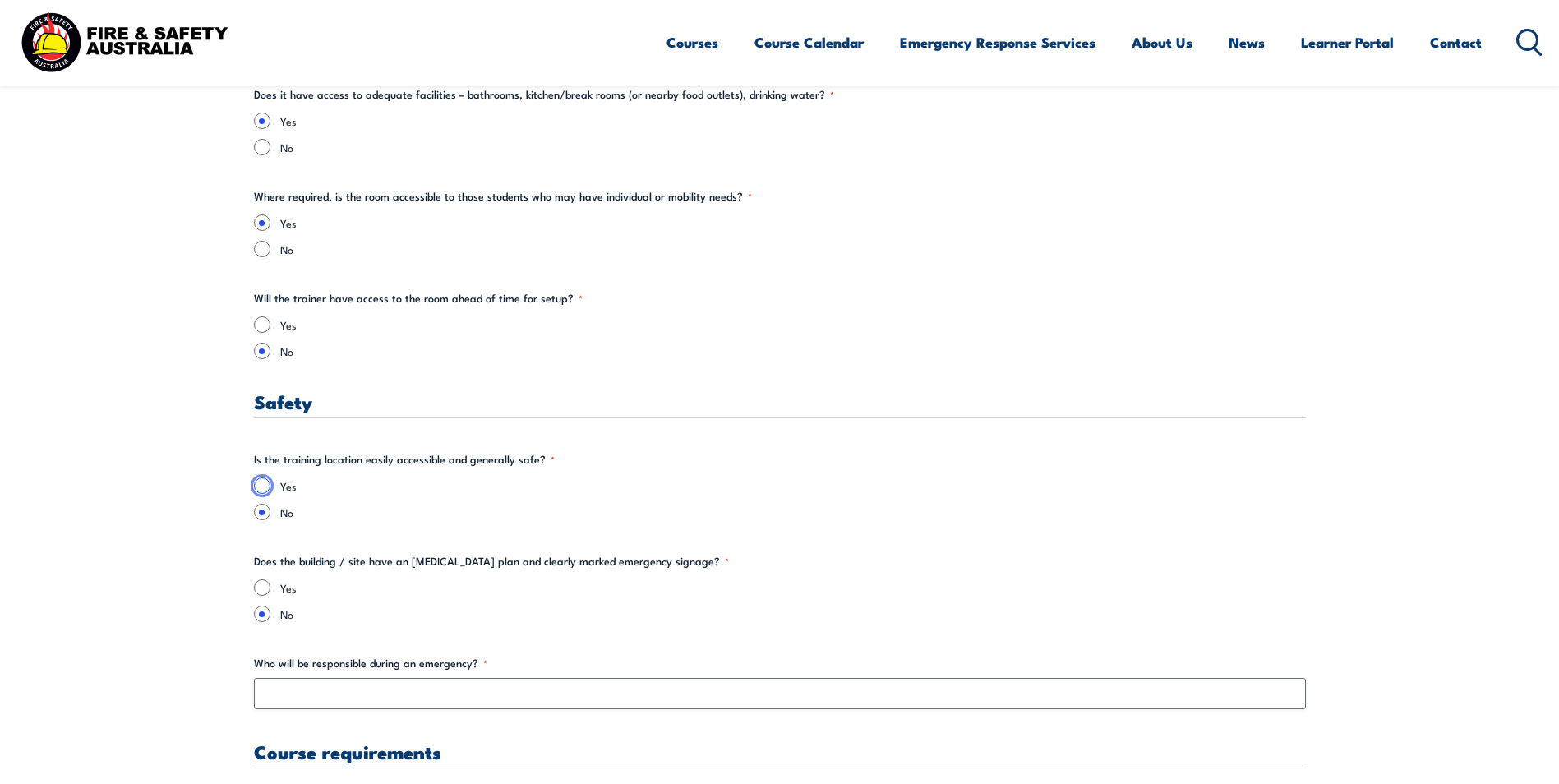
click at [262, 488] on input "Yes" at bounding box center [262, 485] width 16 height 16
radio input "true"
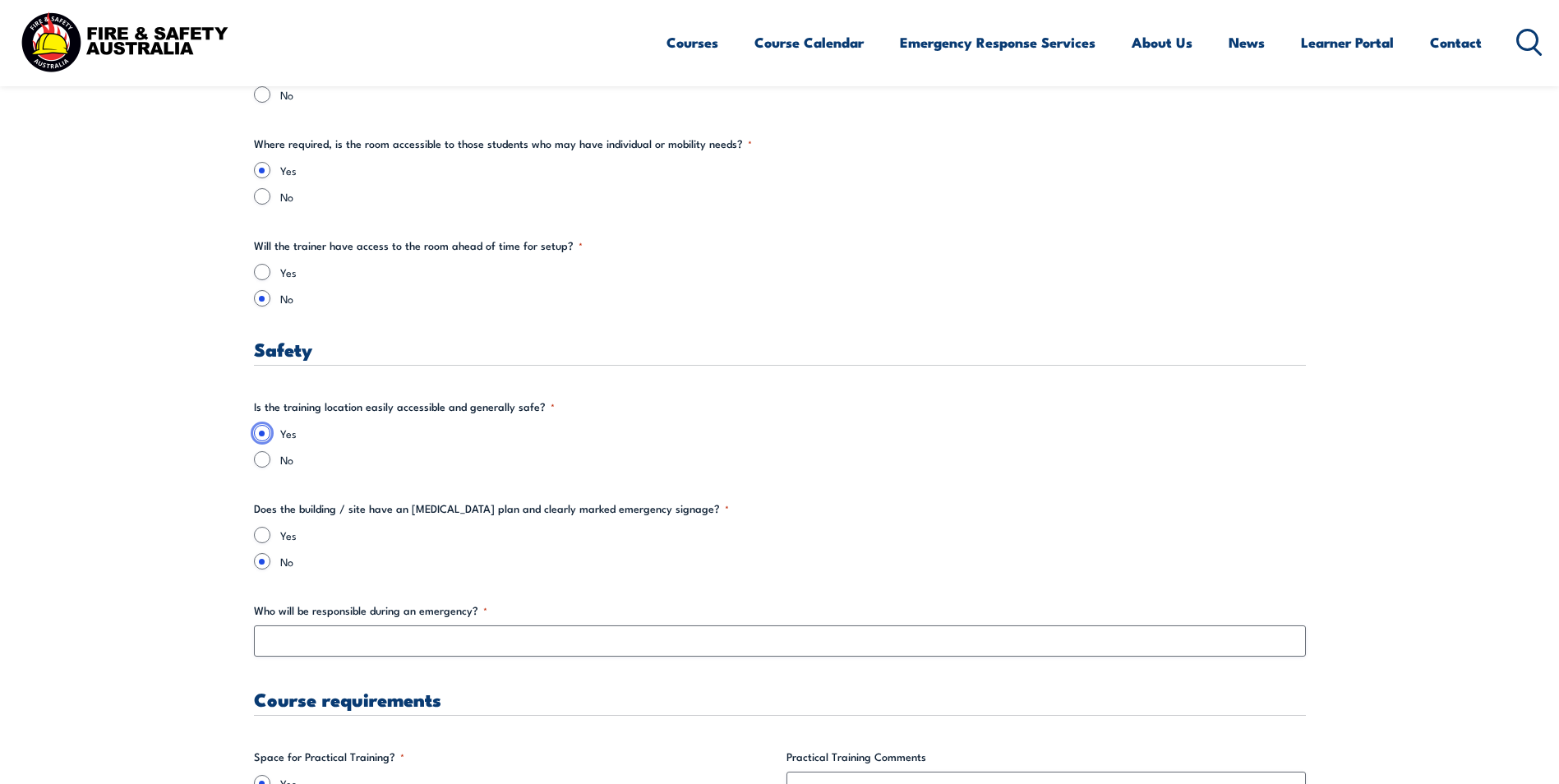
scroll to position [2711, 0]
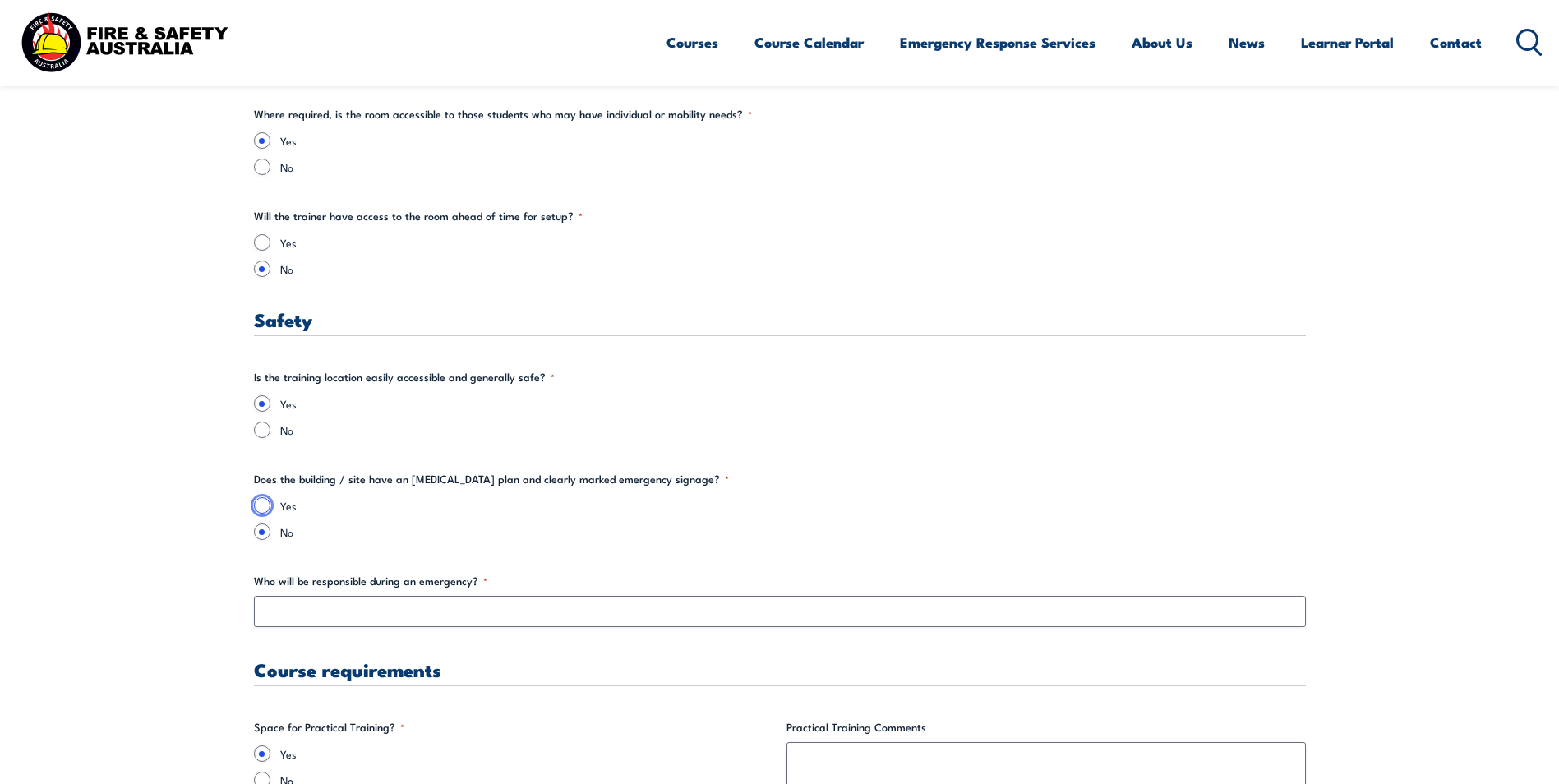
click at [266, 506] on input "Yes" at bounding box center [262, 504] width 16 height 16
radio input "true"
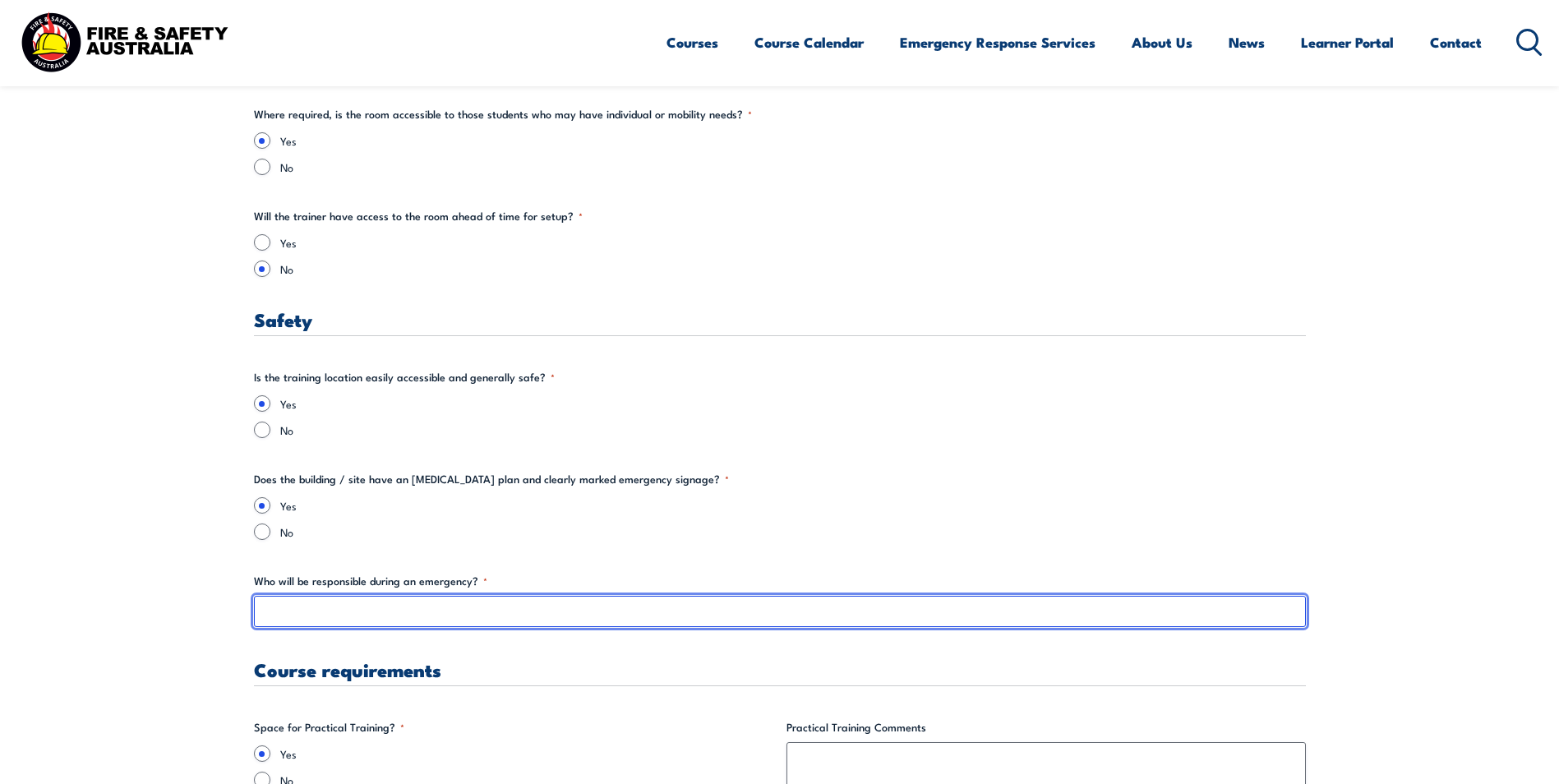
click at [275, 616] on input "Who will be responsible during an emergency? *" at bounding box center [780, 611] width 1052 height 31
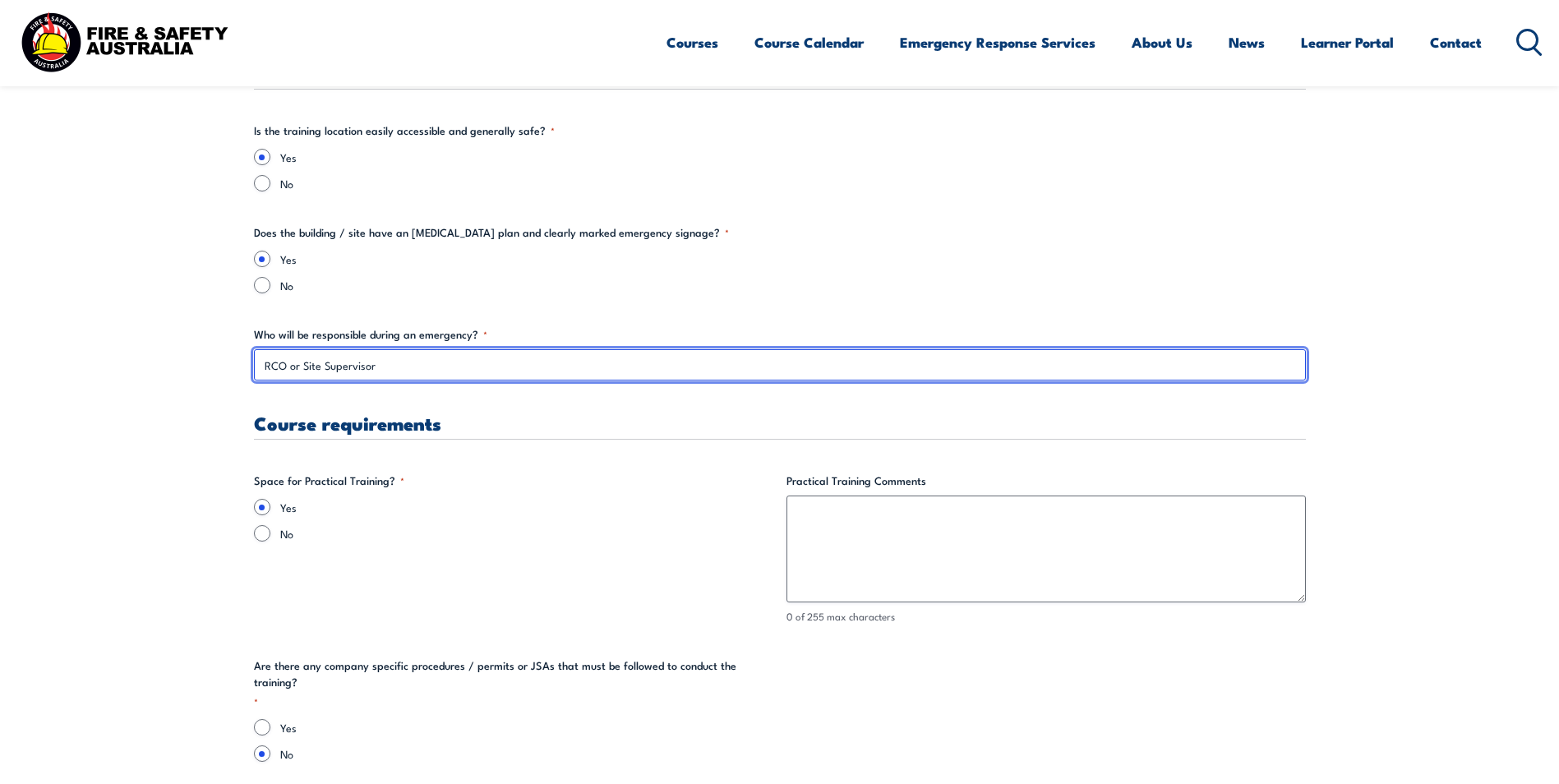
type input "RCO or Site Supervisor"
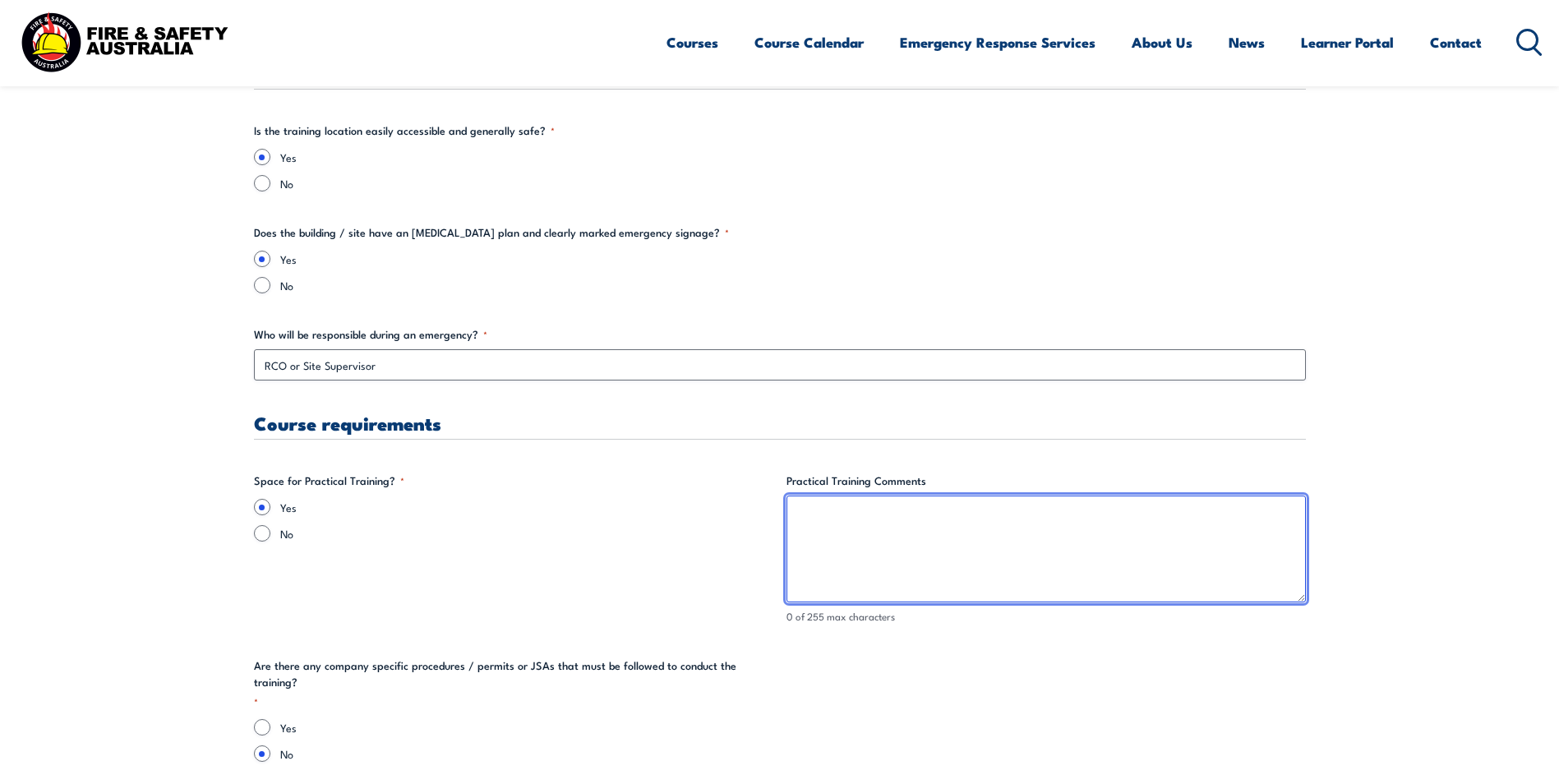
click at [926, 543] on textarea "Practical Training Comments" at bounding box center [1046, 548] width 520 height 106
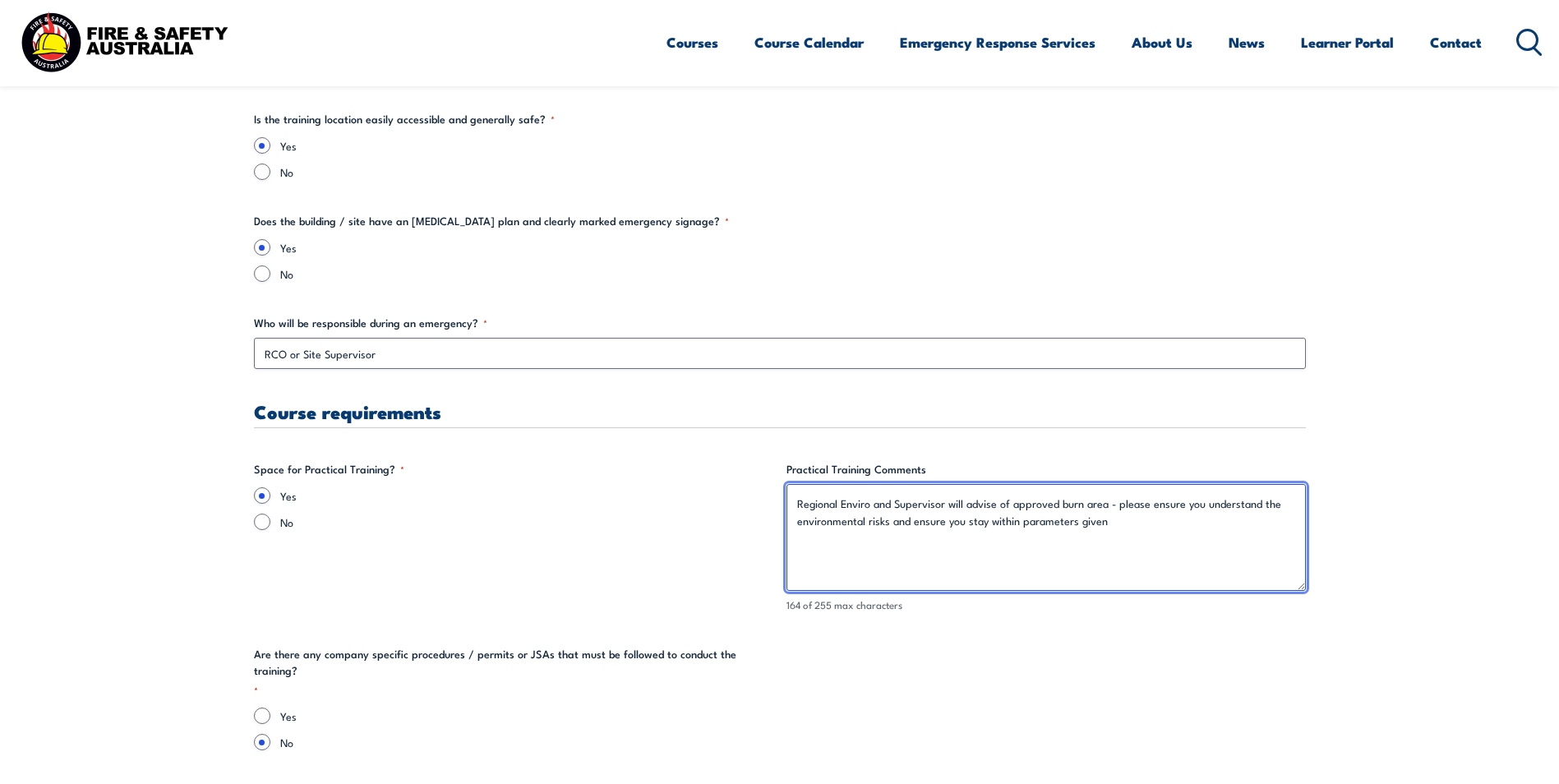
scroll to position [3204, 0]
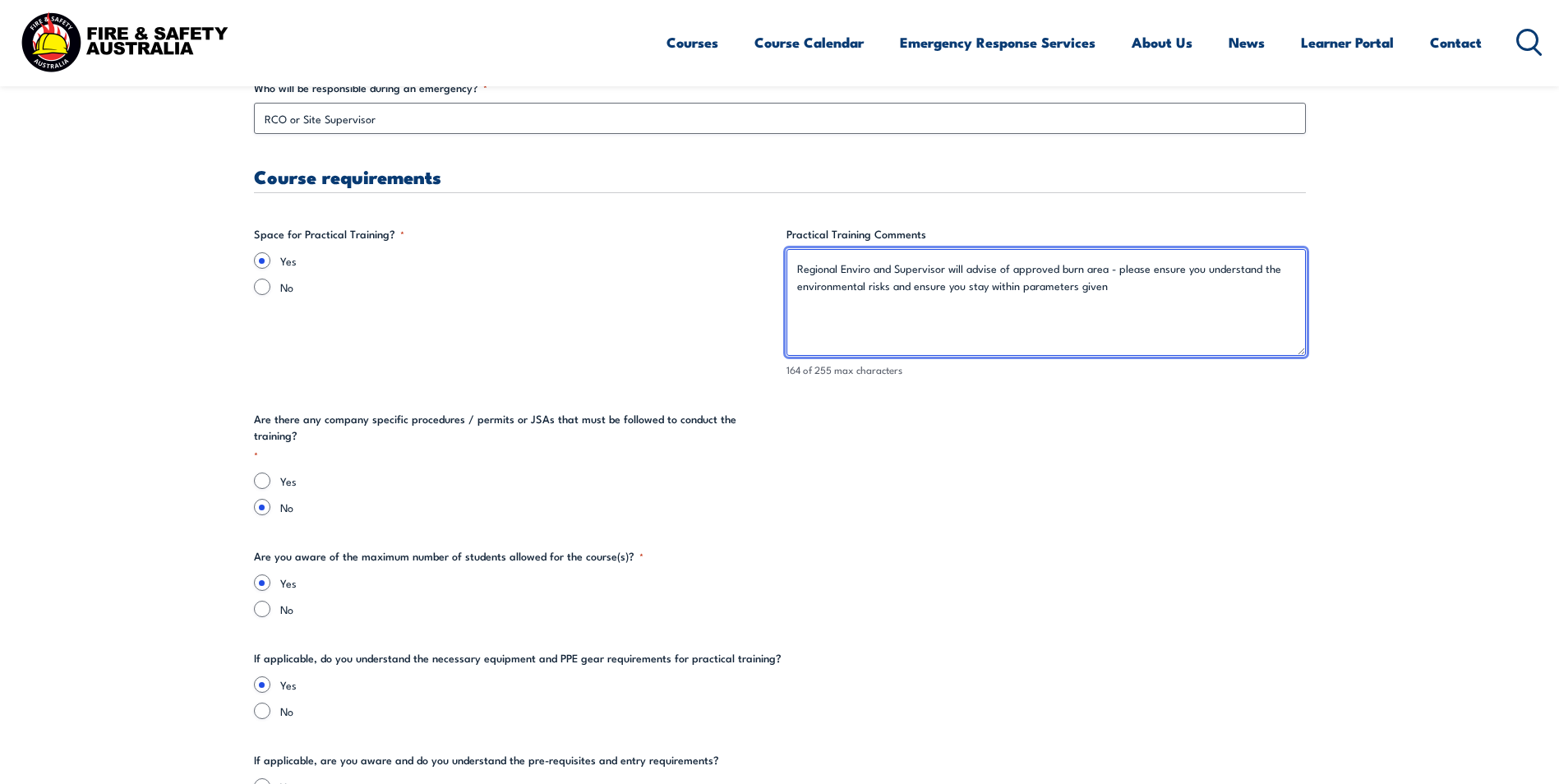
type textarea "Regional Enviro and Supervisor will advise of approved burn area - please ensur…"
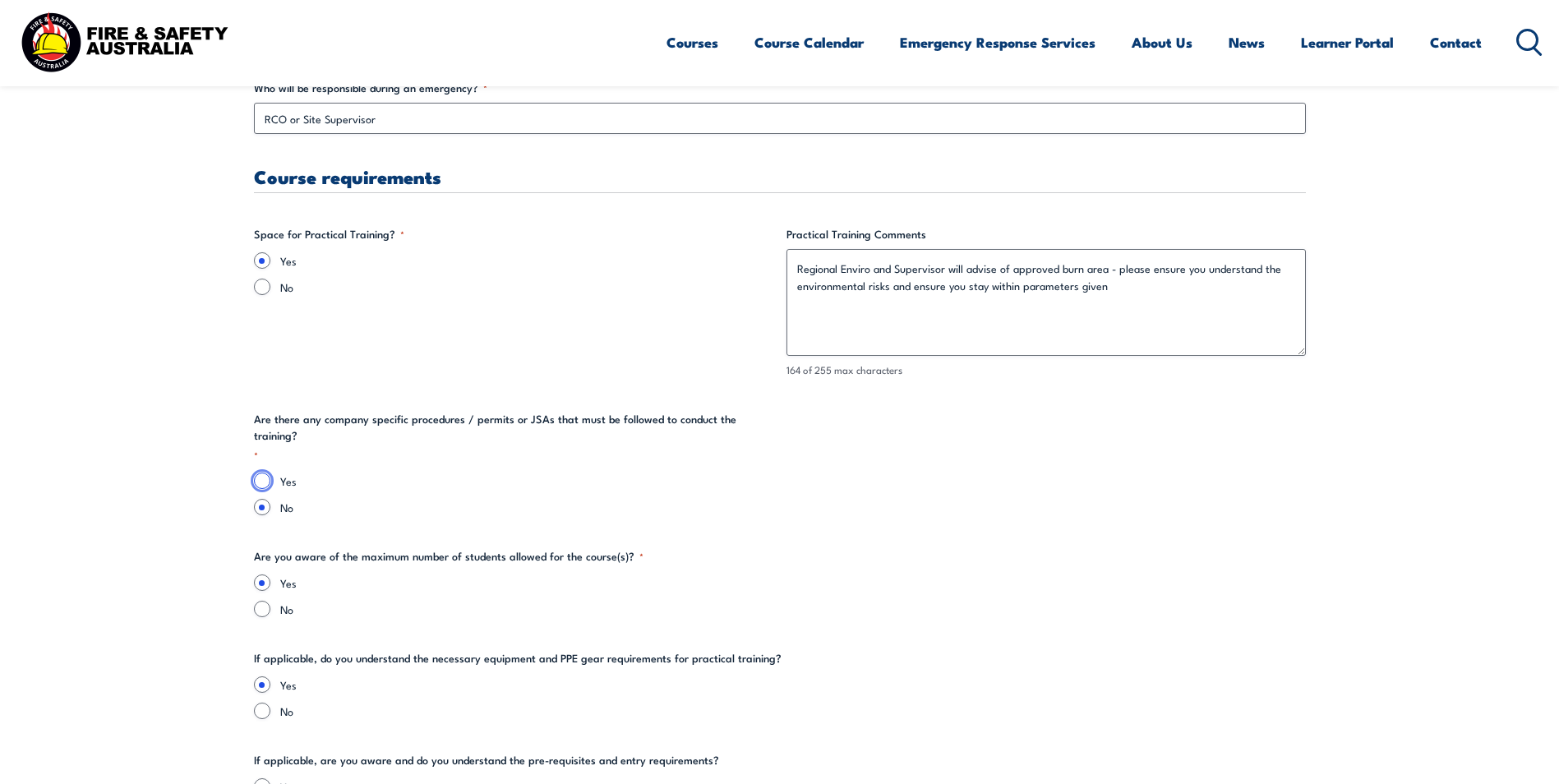
click at [264, 472] on input "Yes" at bounding box center [262, 480] width 16 height 16
radio input "true"
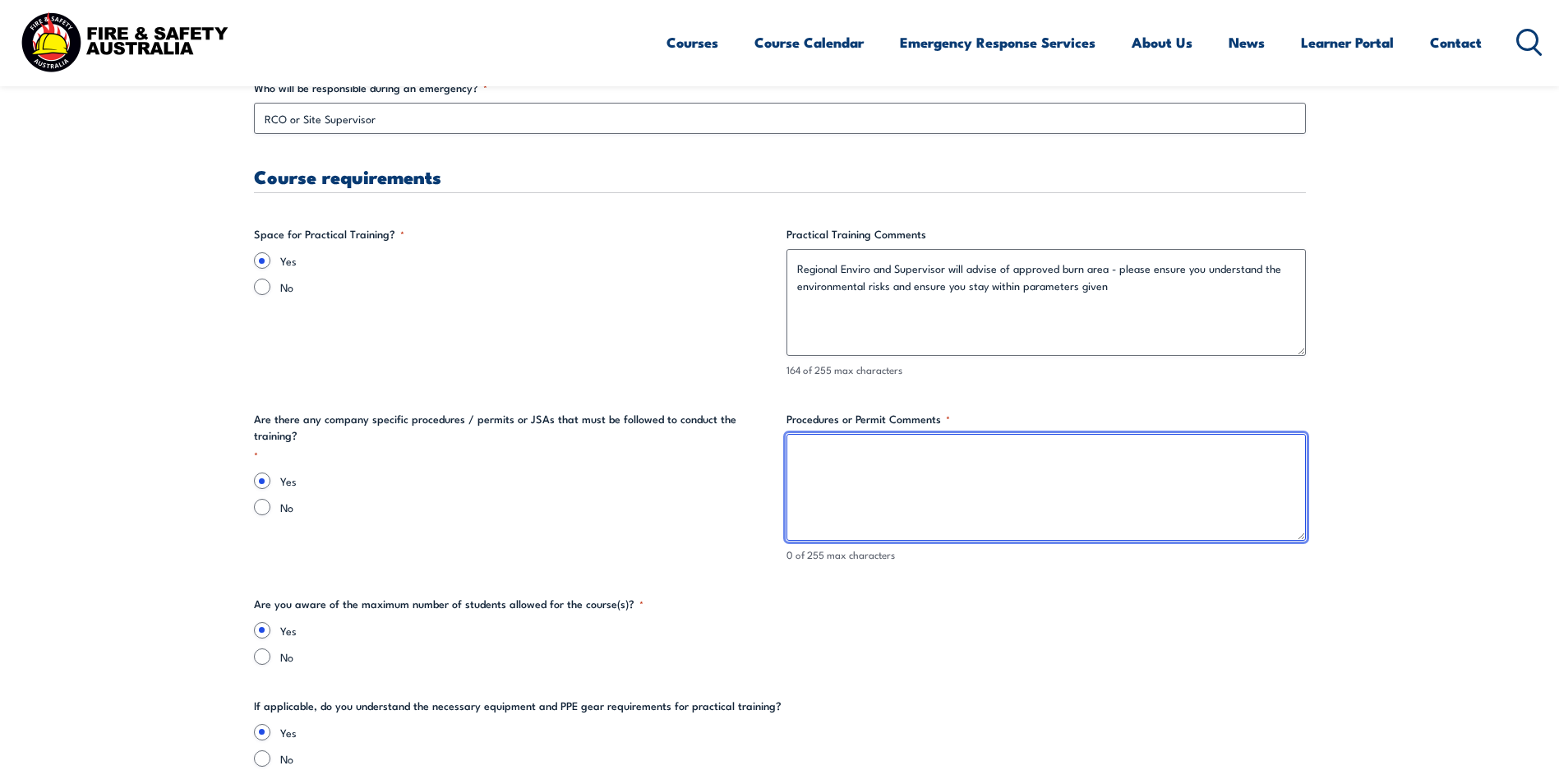
click at [863, 466] on textarea "Procedures or Permit Comments *" at bounding box center [1046, 487] width 520 height 106
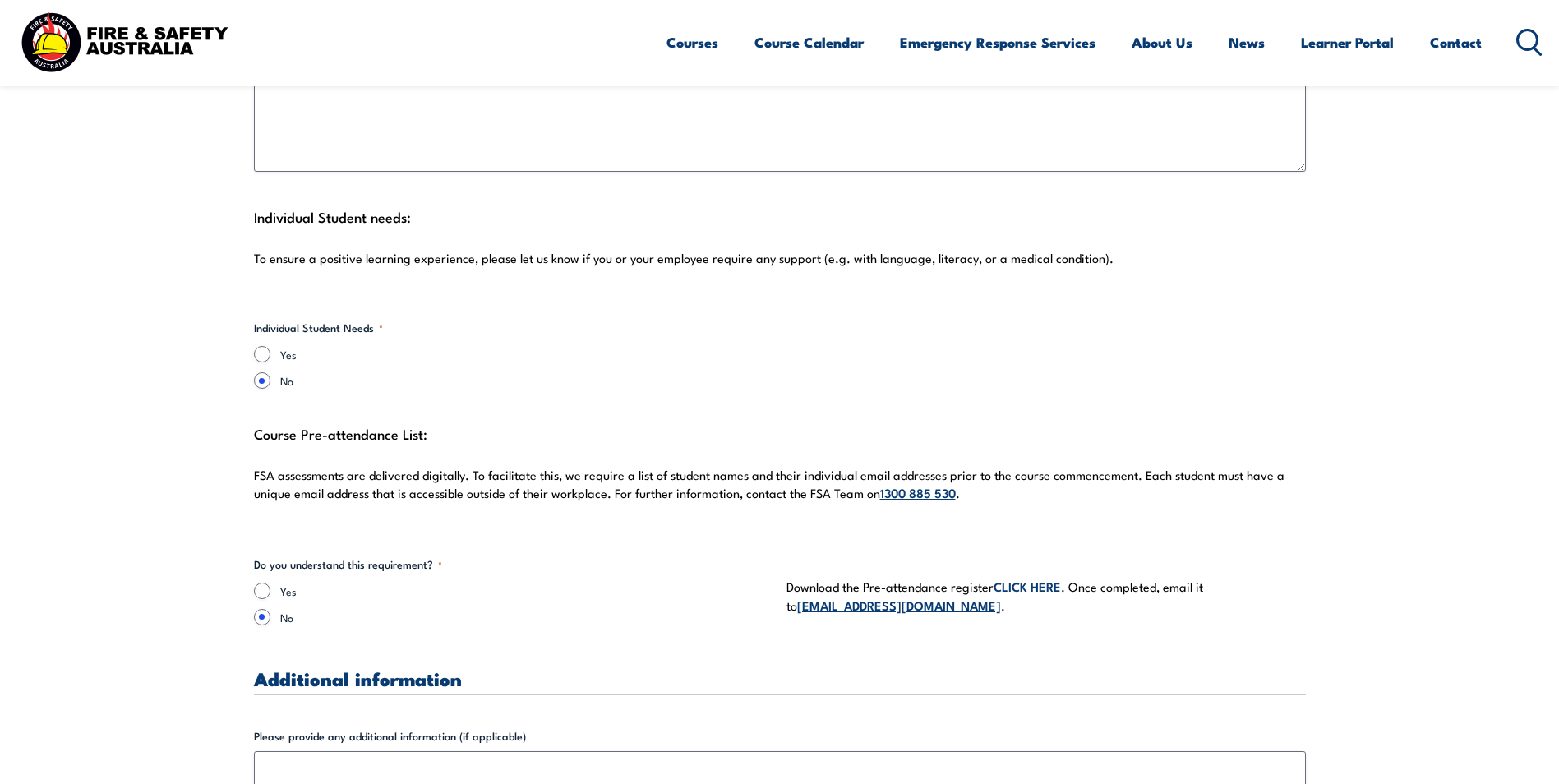
scroll to position [4436, 0]
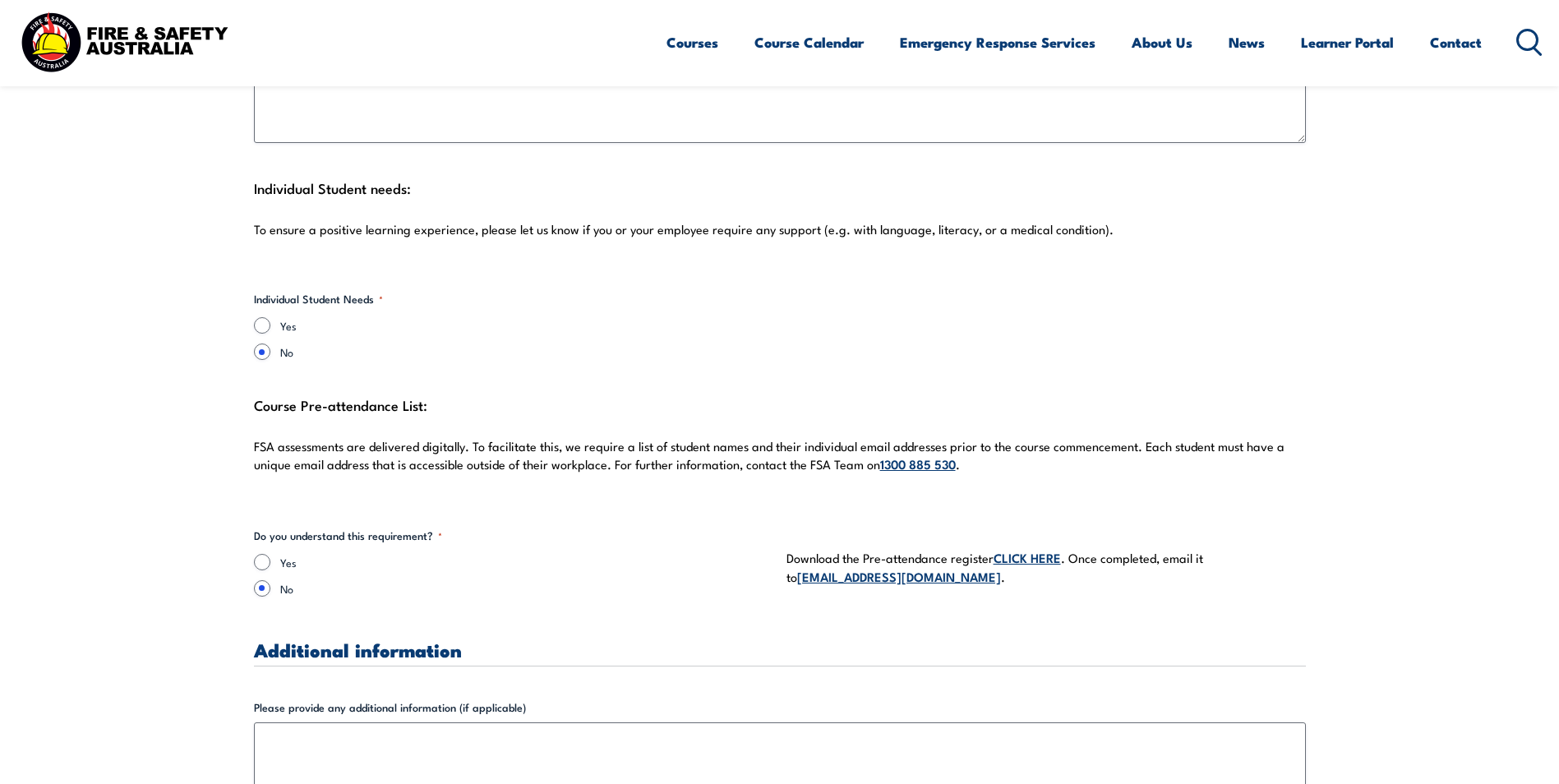
type textarea "will be provoded on the day"
click at [267, 564] on input "Yes" at bounding box center [262, 561] width 16 height 16
radio input "true"
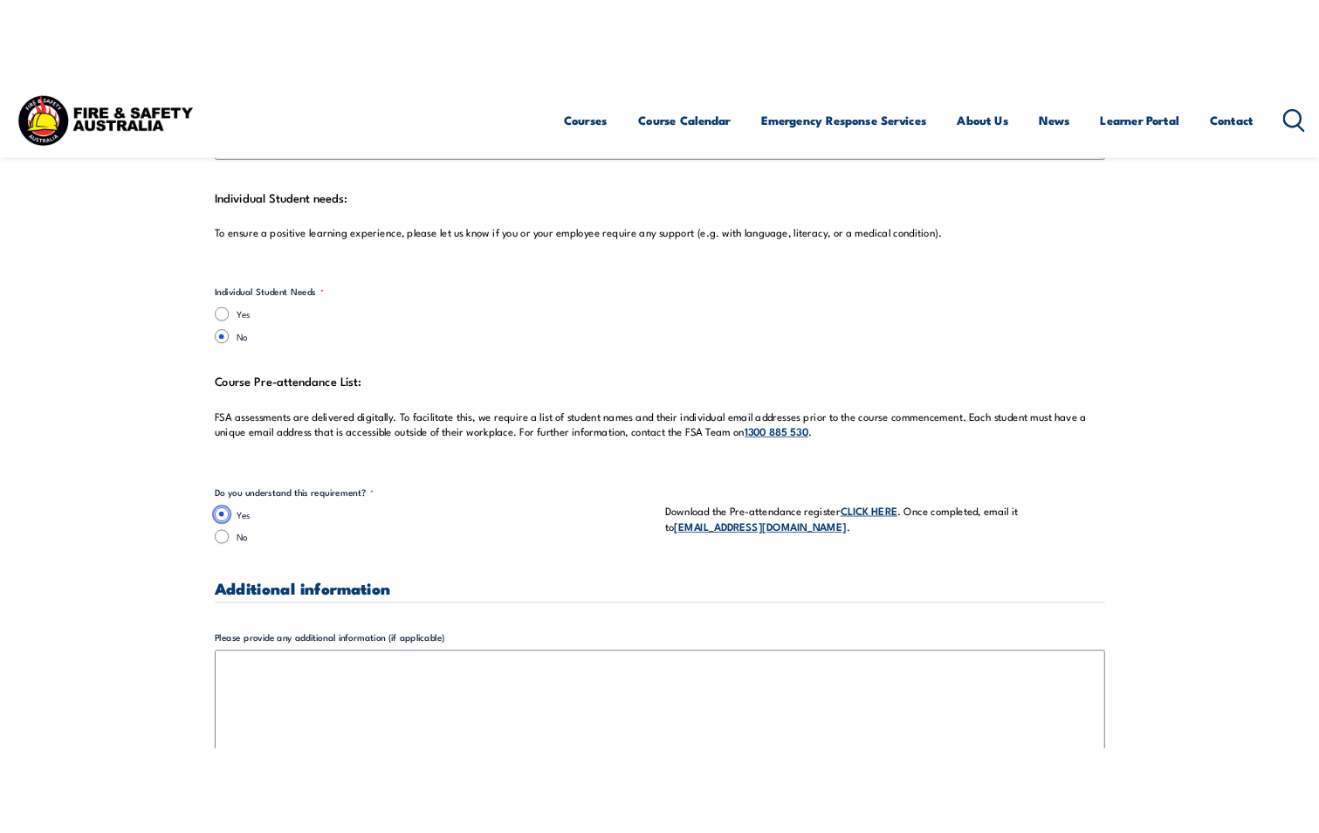
scroll to position [4887, 0]
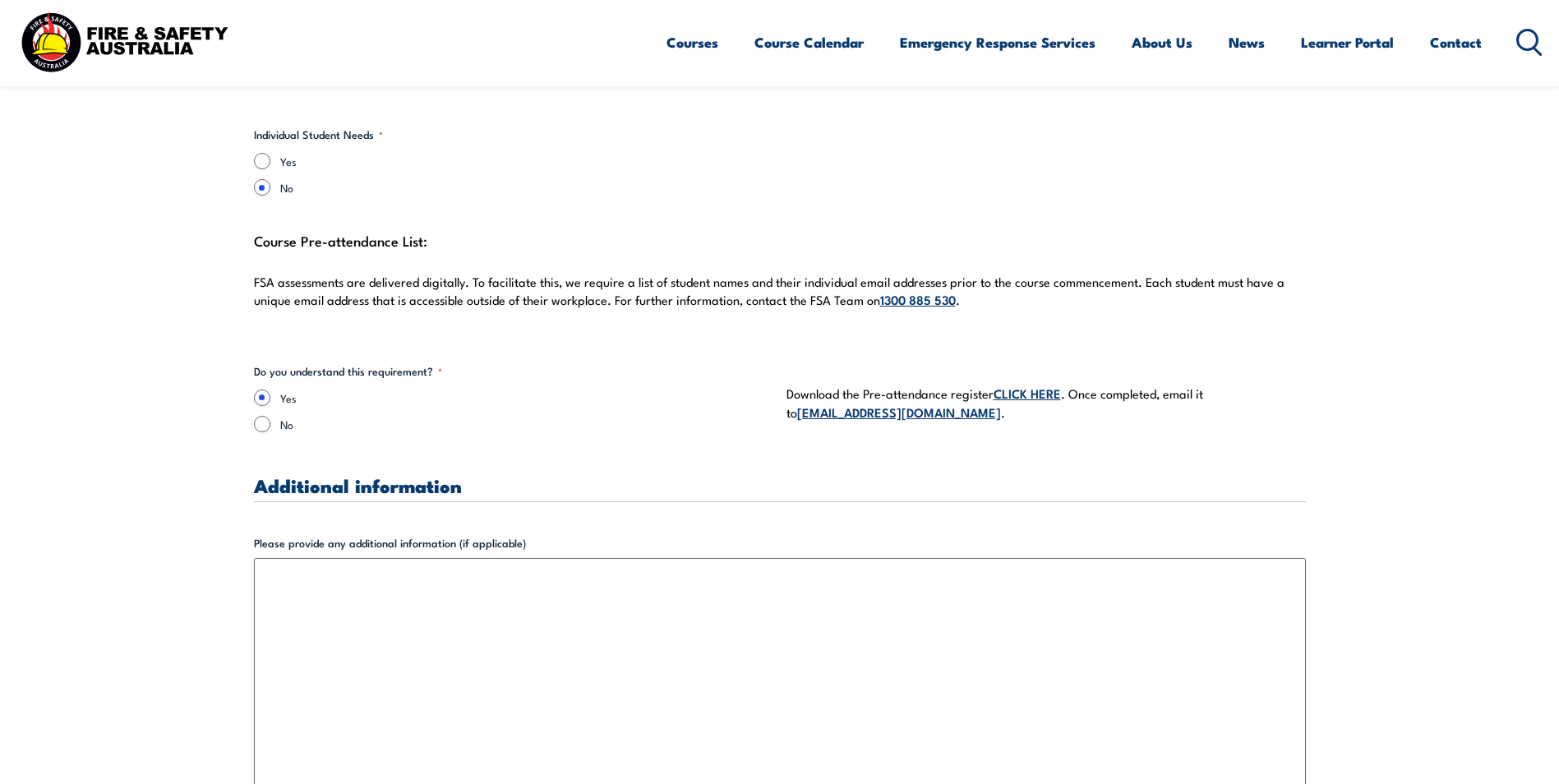
click at [1042, 389] on link "CLICK HERE" at bounding box center [1027, 392] width 68 height 18
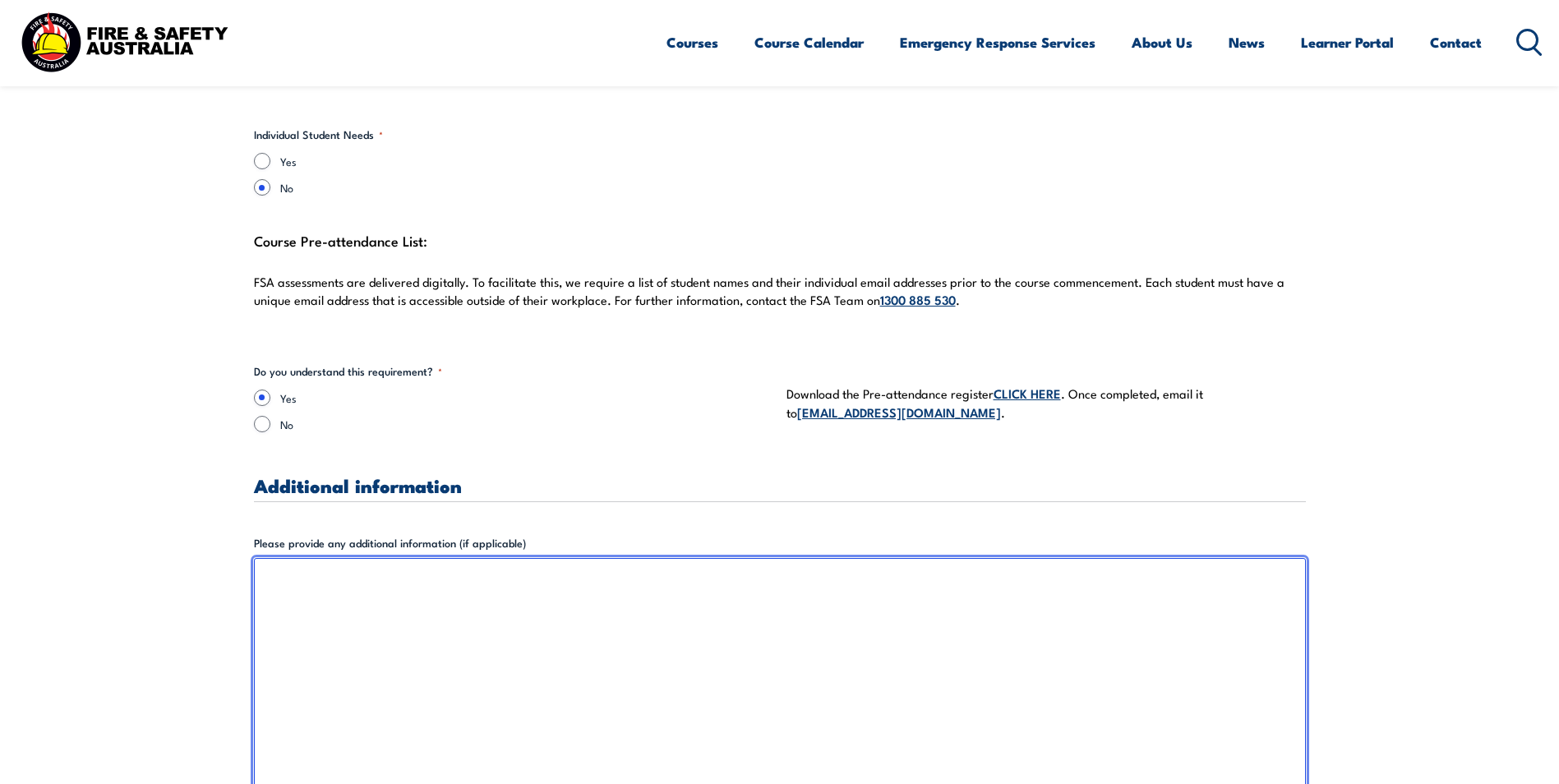
click at [382, 598] on textarea "Please provide any additional information (if applicable)" at bounding box center [780, 676] width 1052 height 236
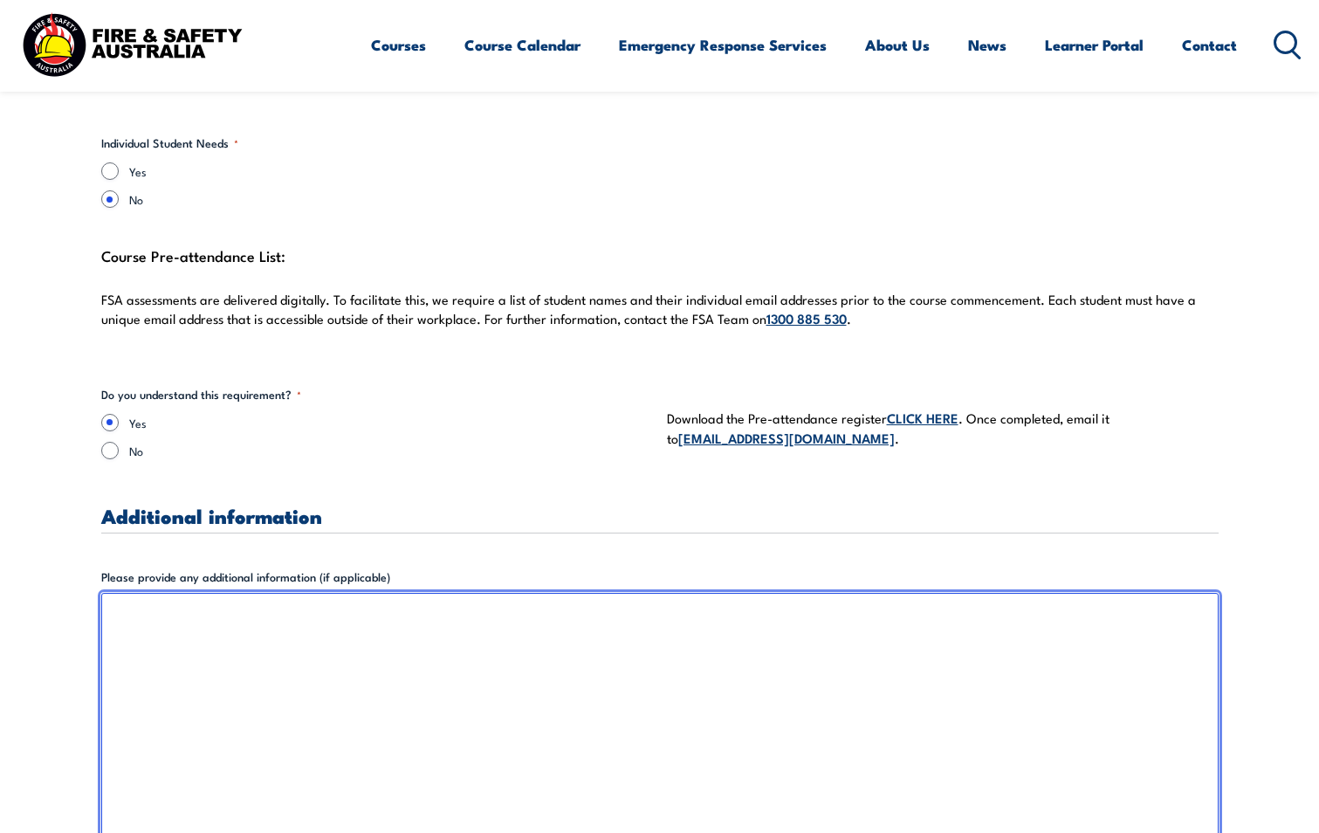
click at [174, 620] on textarea "Please provide any additional information (if applicable)" at bounding box center [659, 718] width 1117 height 251
type textarea "P"
click at [345, 614] on textarea "Booking has been sent to range control" at bounding box center [659, 718] width 1117 height 251
paste textarea "We have a booking in for Fire Training from the 6th till the [DATE]. The Range …"
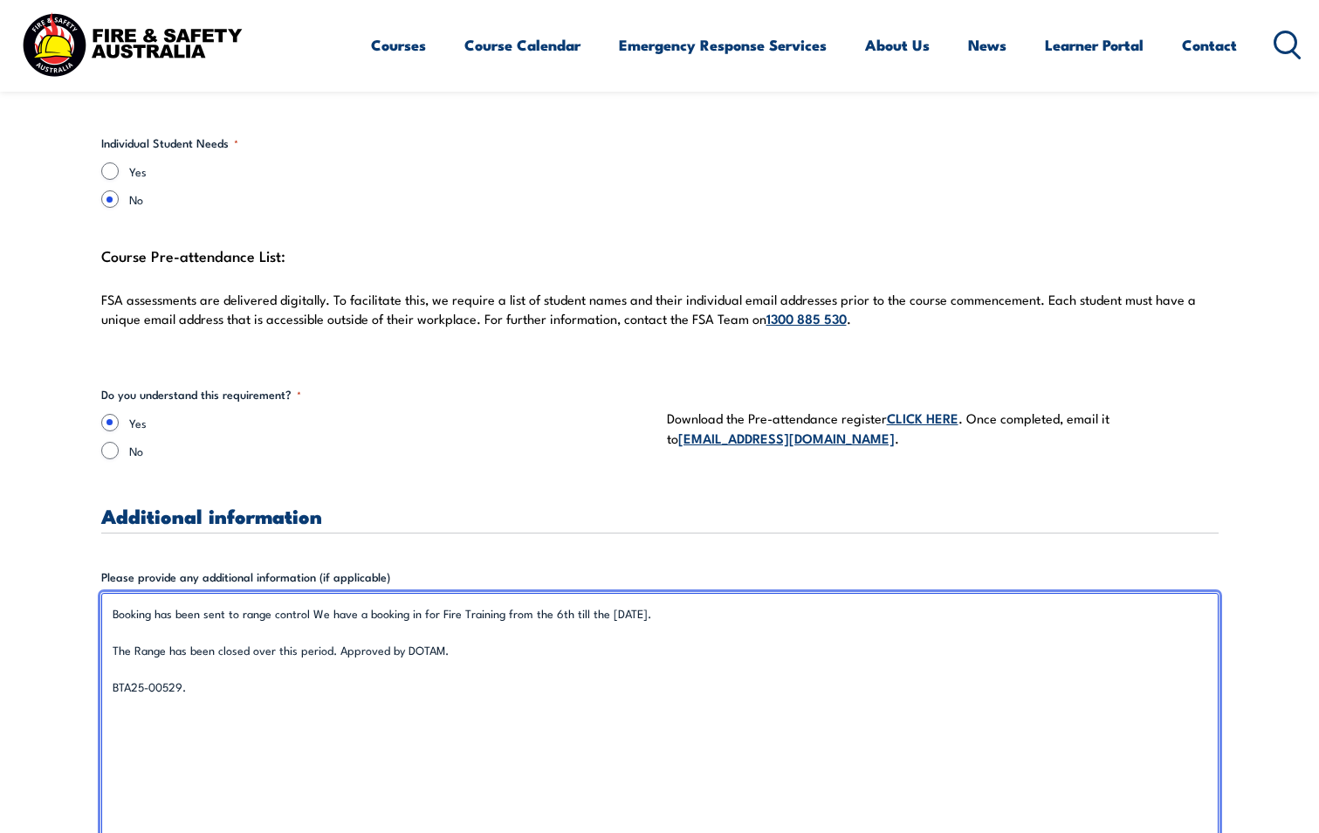
click at [716, 607] on textarea "Booking has been sent to range control We have a booking in for Fire Training f…" at bounding box center [659, 718] width 1117 height 251
click at [237, 689] on textarea "Booking has been sent to range control We have a booking in for Fire Training f…" at bounding box center [659, 718] width 1117 height 251
click at [108, 684] on textarea "Booking has been sent to range control We have a booking in for Fire Training f…" at bounding box center [659, 718] width 1117 height 251
click at [277, 694] on textarea "Booking has been sent to range control We have a booking in for Fire Training f…" at bounding box center [659, 718] width 1117 height 251
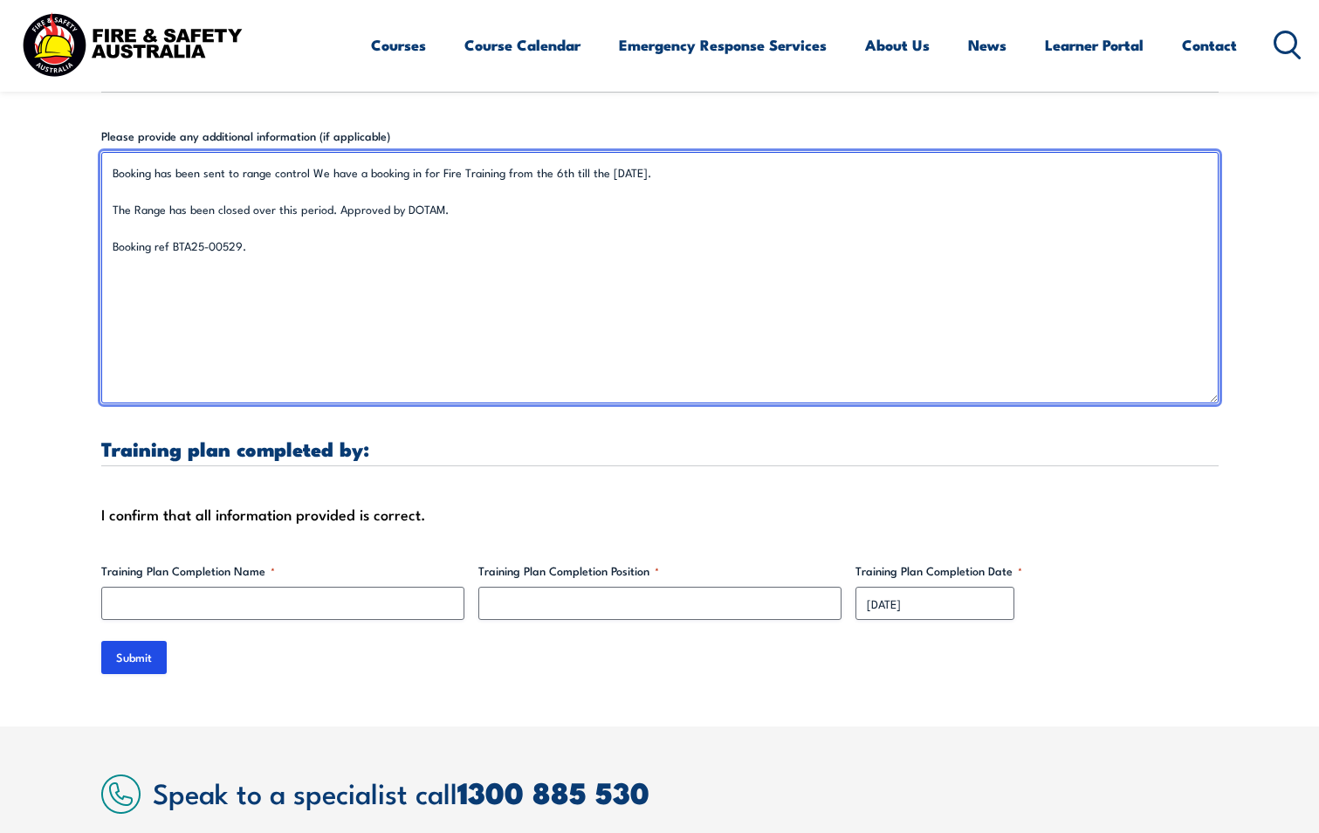
scroll to position [5411, 0]
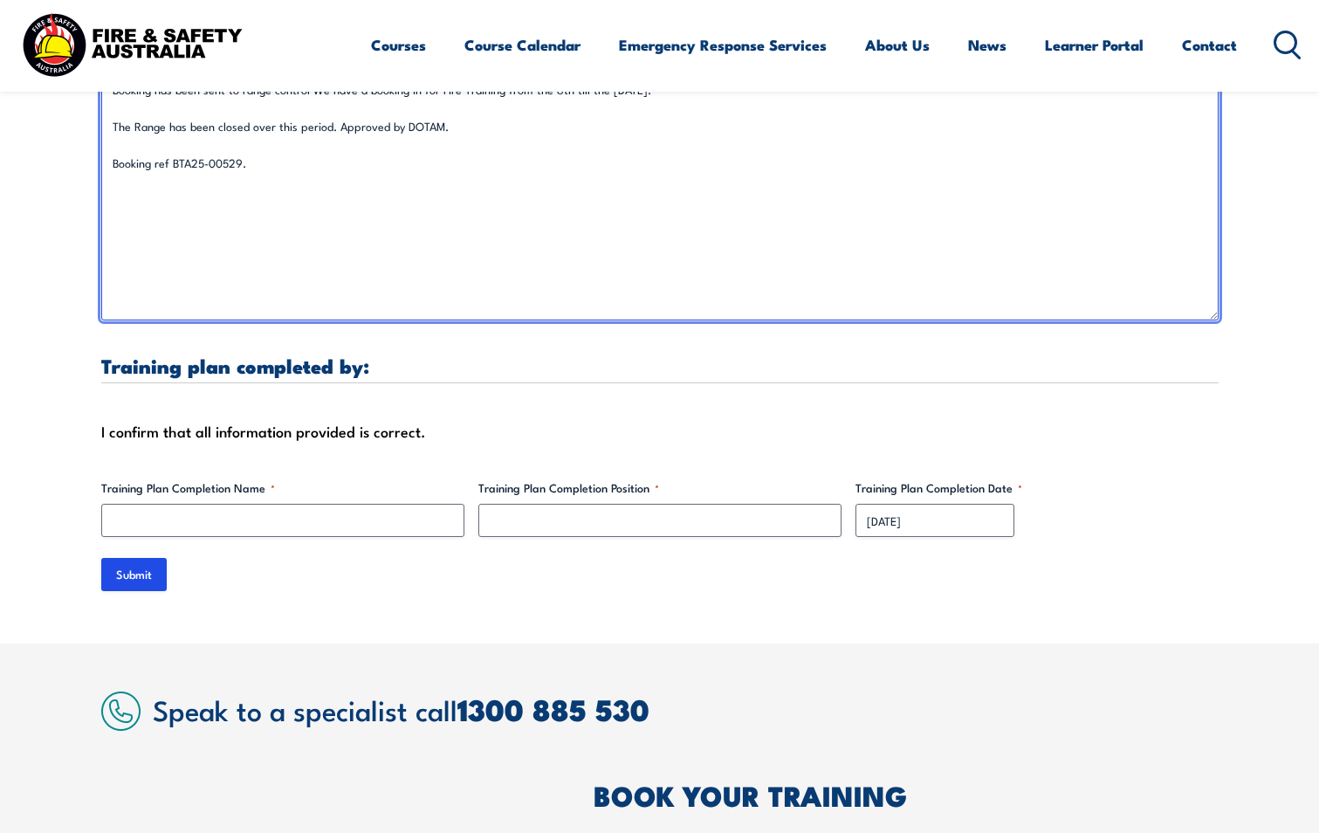
type textarea "Booking has been sent to range control We have a booking in for Fire Training f…"
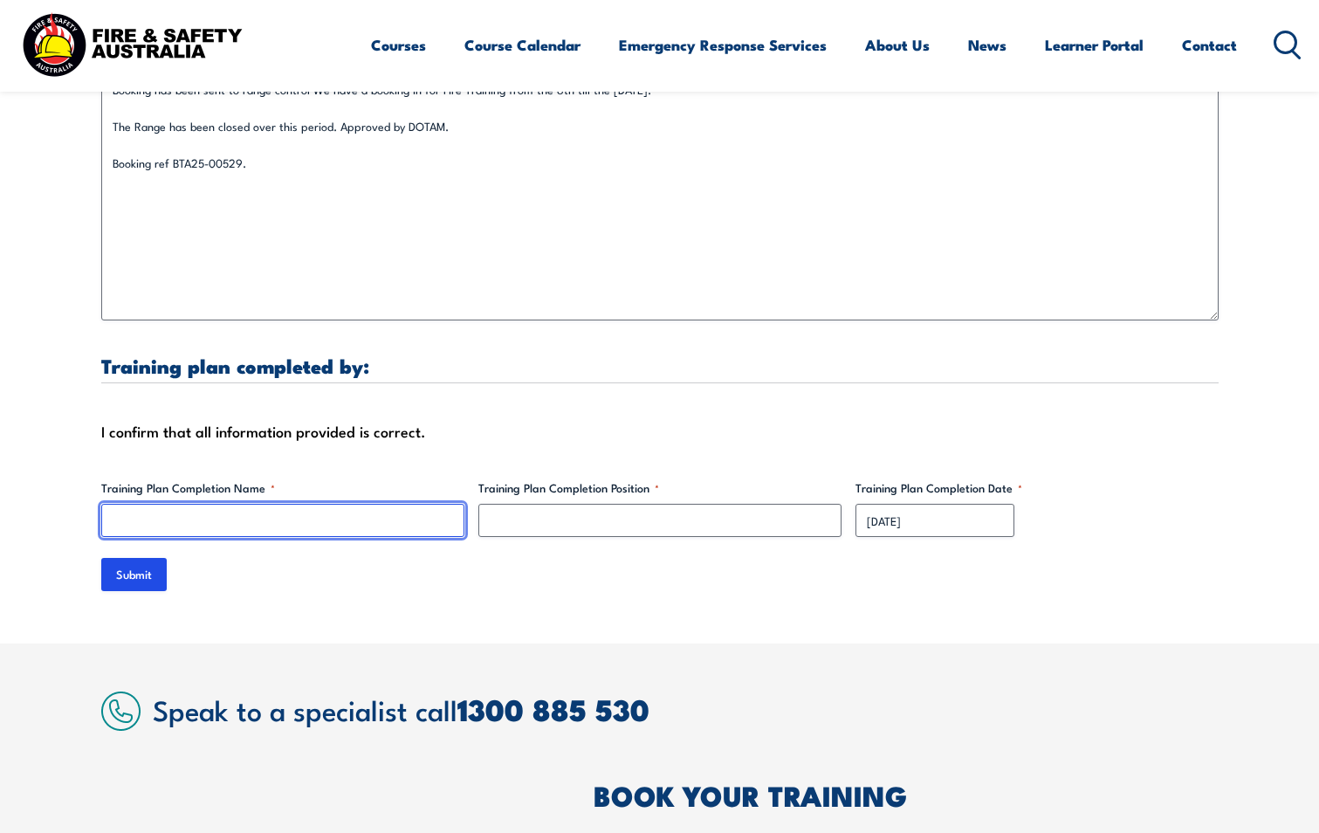
click at [243, 525] on input "Training Plan Completion Name *" at bounding box center [282, 520] width 363 height 33
type input "[PERSON_NAME]"
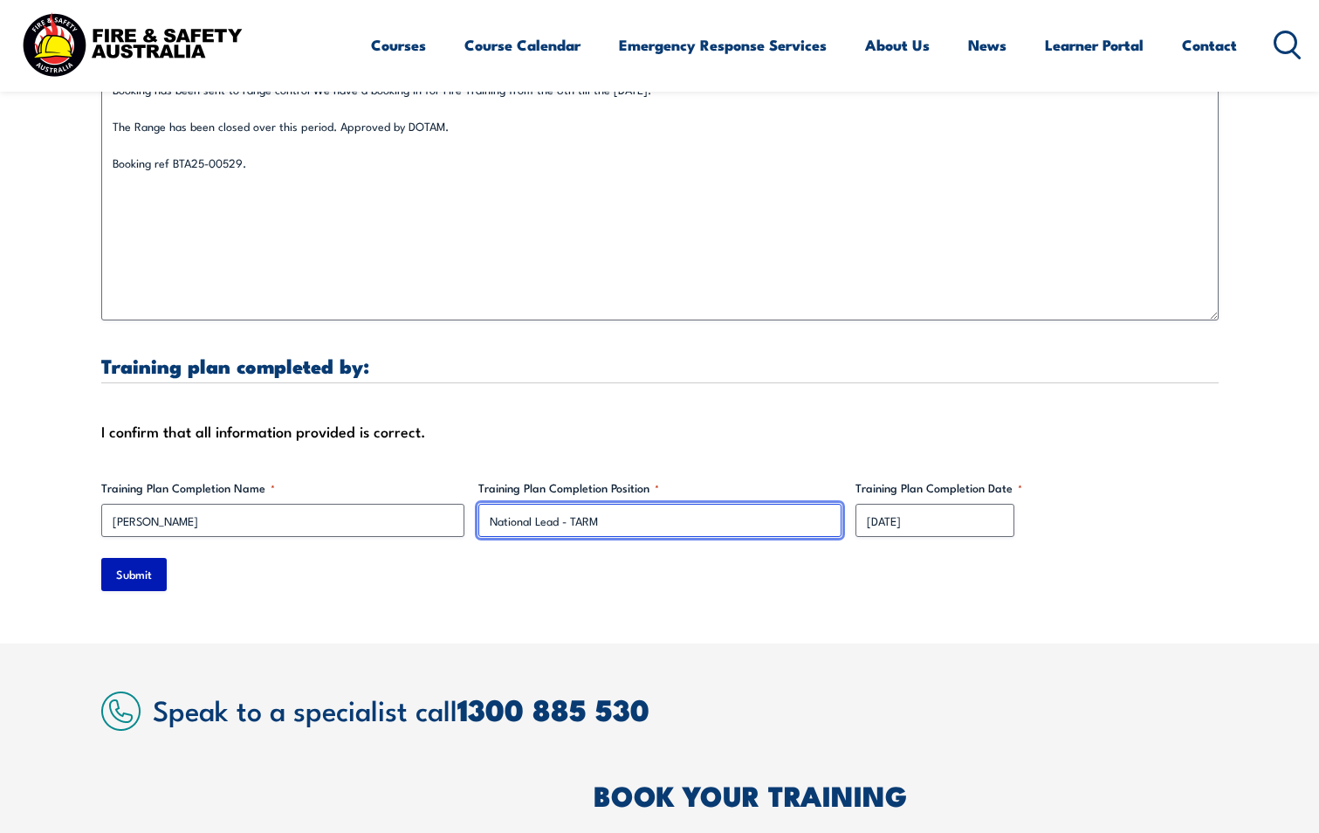
type input "National Lead - TARM"
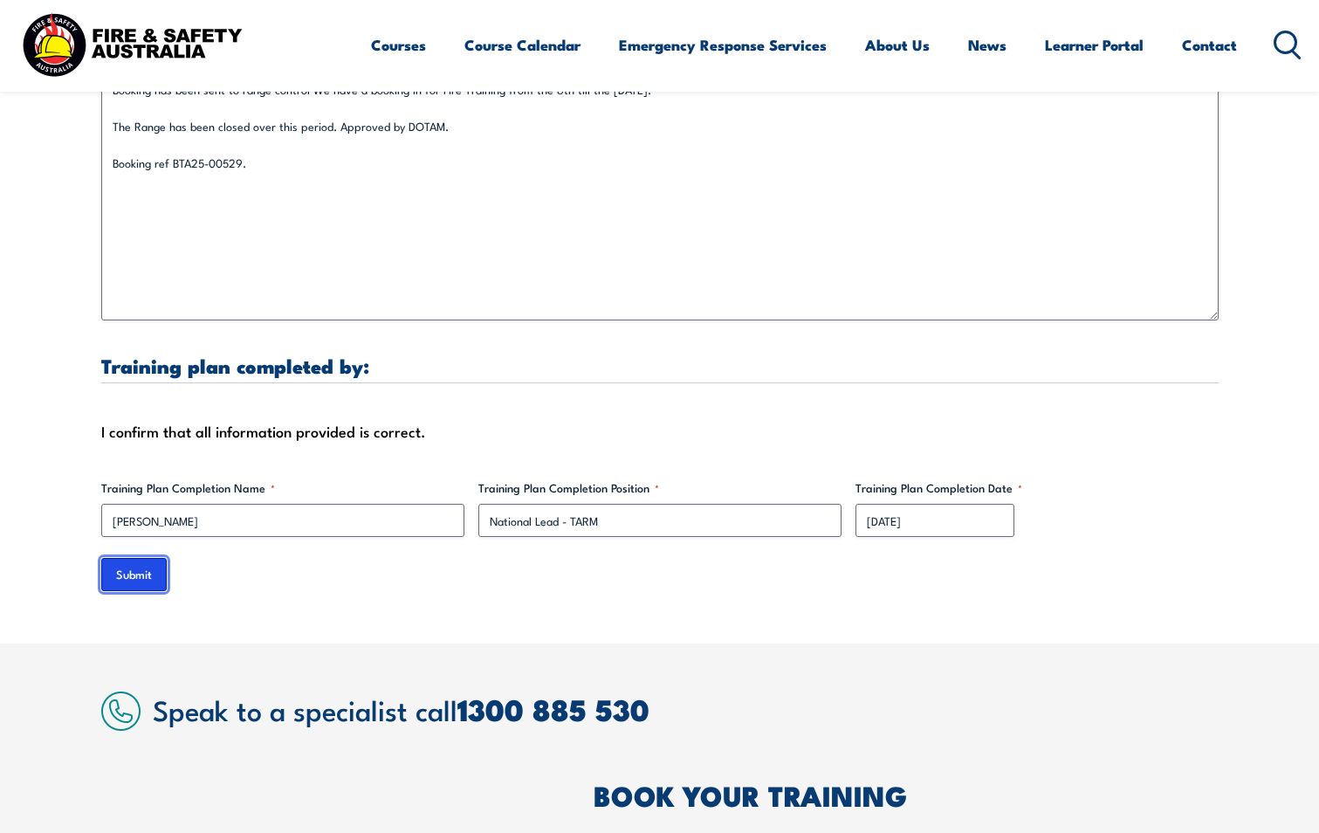
click at [139, 579] on input "Submit" at bounding box center [133, 574] width 65 height 33
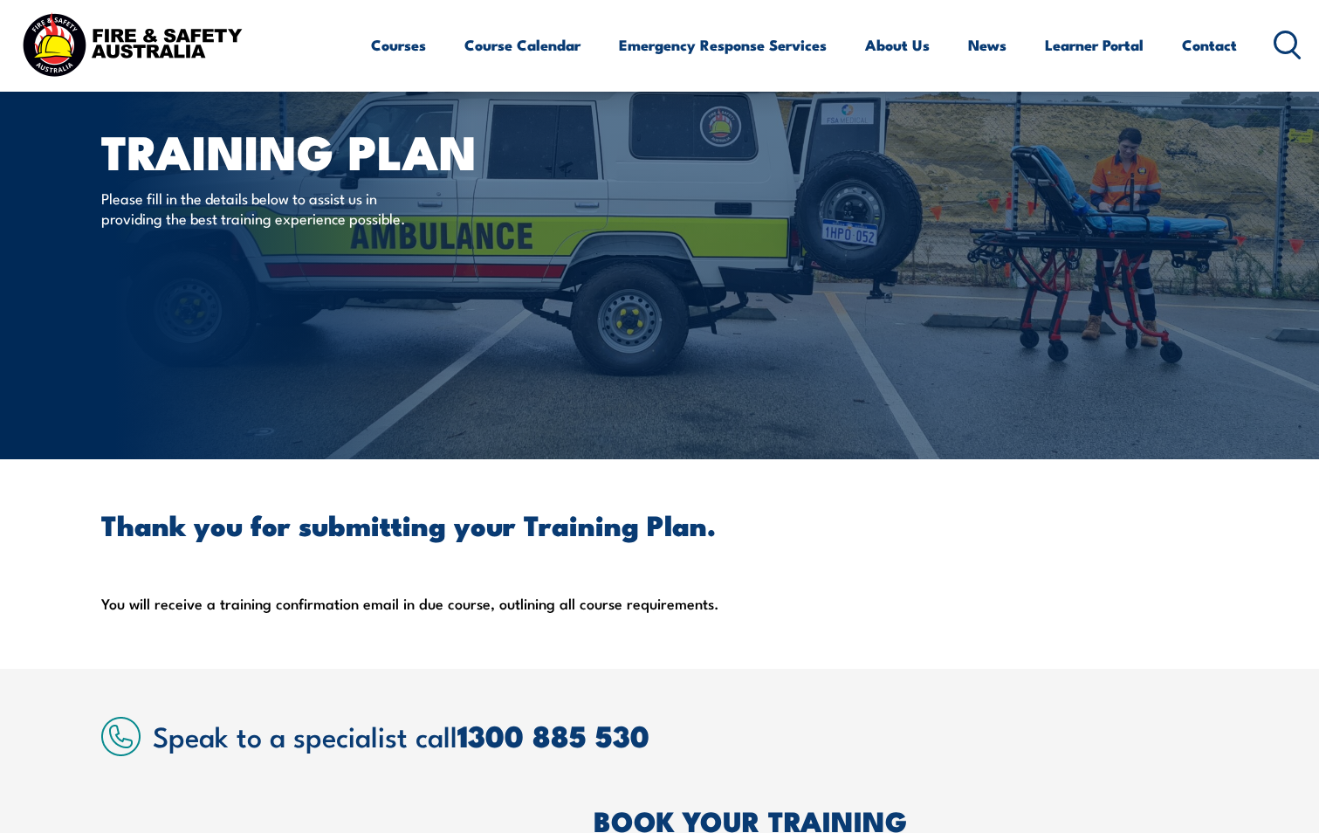
scroll to position [0, 0]
